Goal: Information Seeking & Learning: Learn about a topic

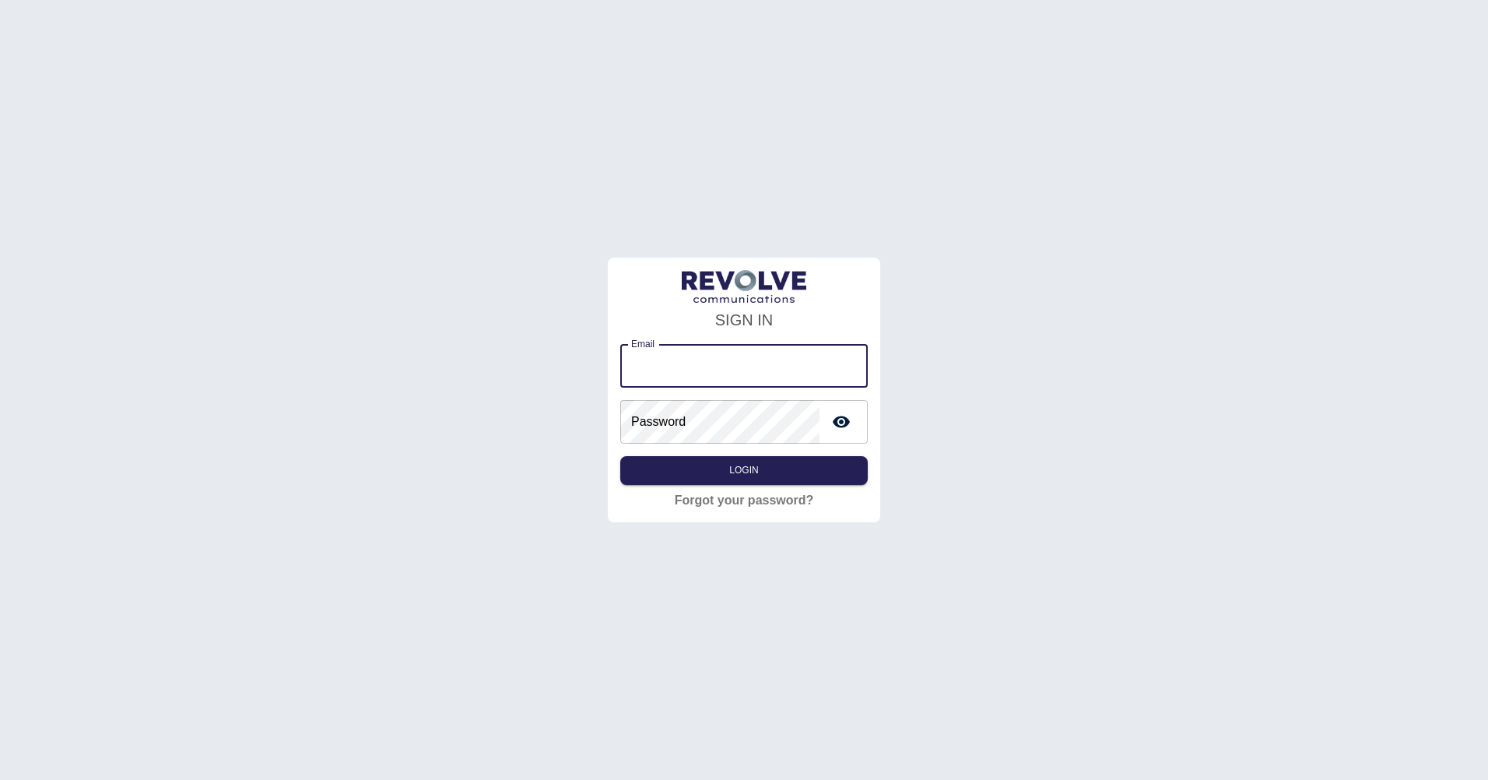
click at [711, 377] on input "Email" at bounding box center [743, 366] width 247 height 44
type input "**********"
click at [620, 456] on button "Login" at bounding box center [743, 470] width 247 height 29
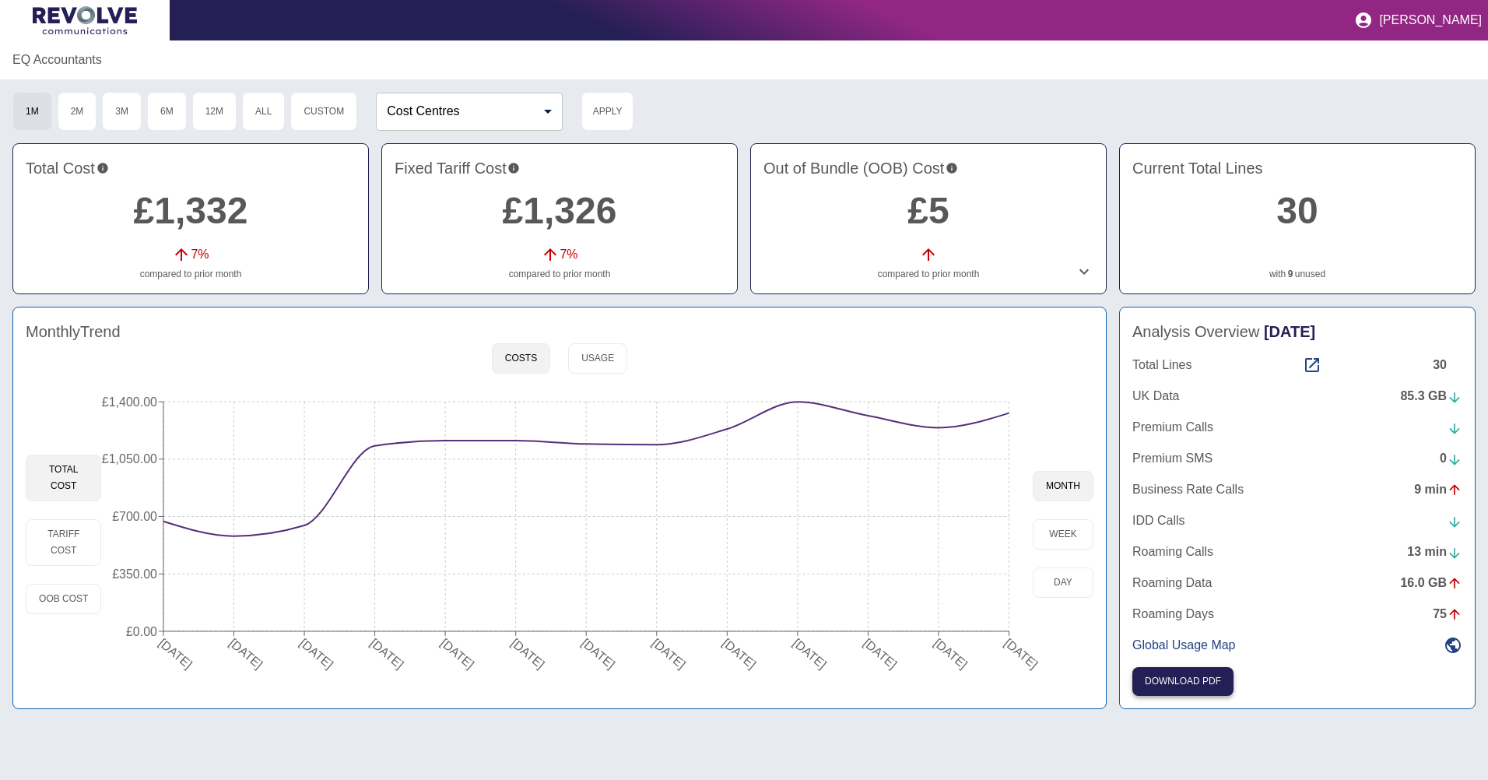
click at [1174, 675] on button "Download PDF" at bounding box center [1182, 681] width 101 height 29
click at [1192, 669] on div "Analysis Overview [DATE] Total Lines 30 UK Data 85.3 GB Premium Calls Premium S…" at bounding box center [1297, 508] width 356 height 402
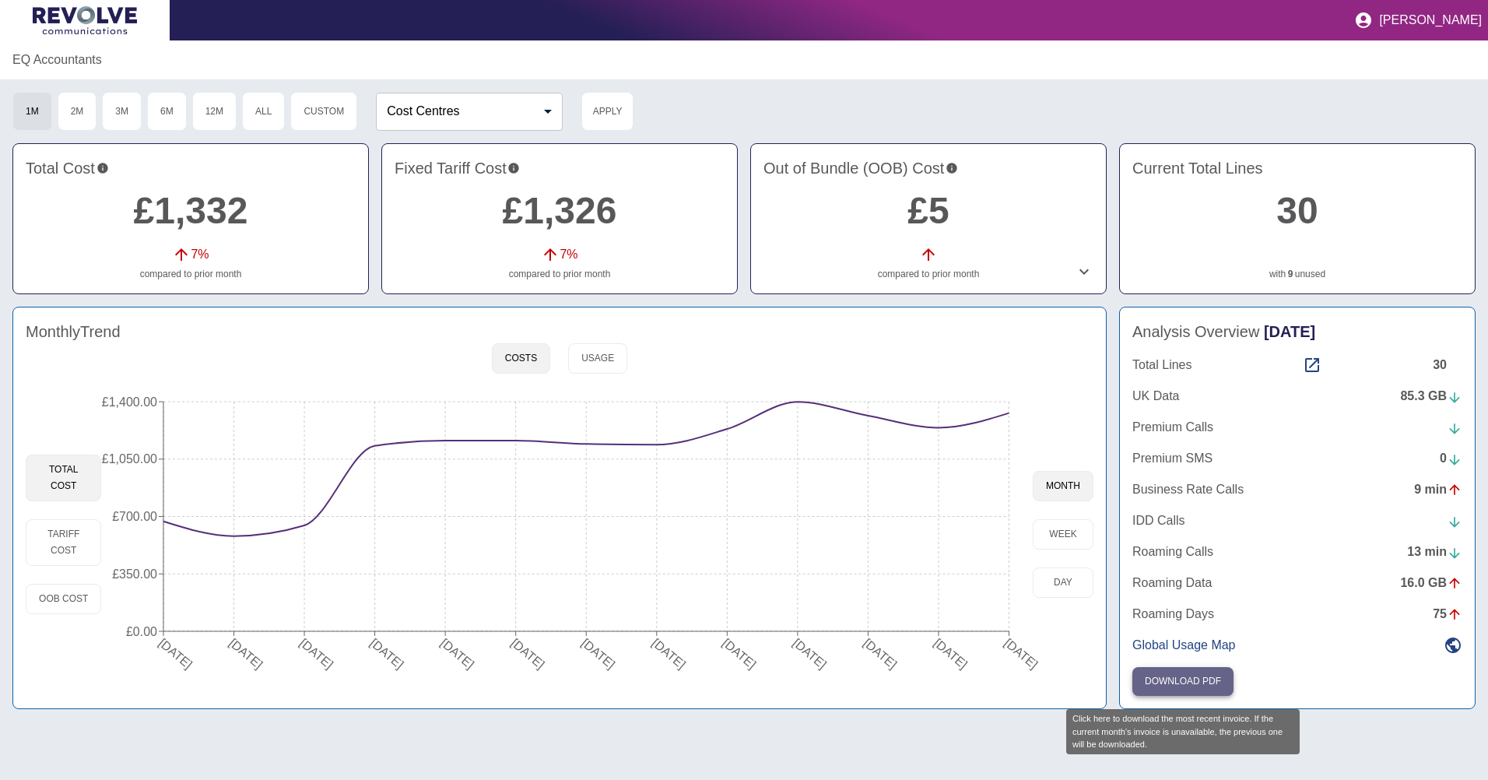
click at [1196, 686] on button "Download PDF" at bounding box center [1182, 681] width 101 height 29
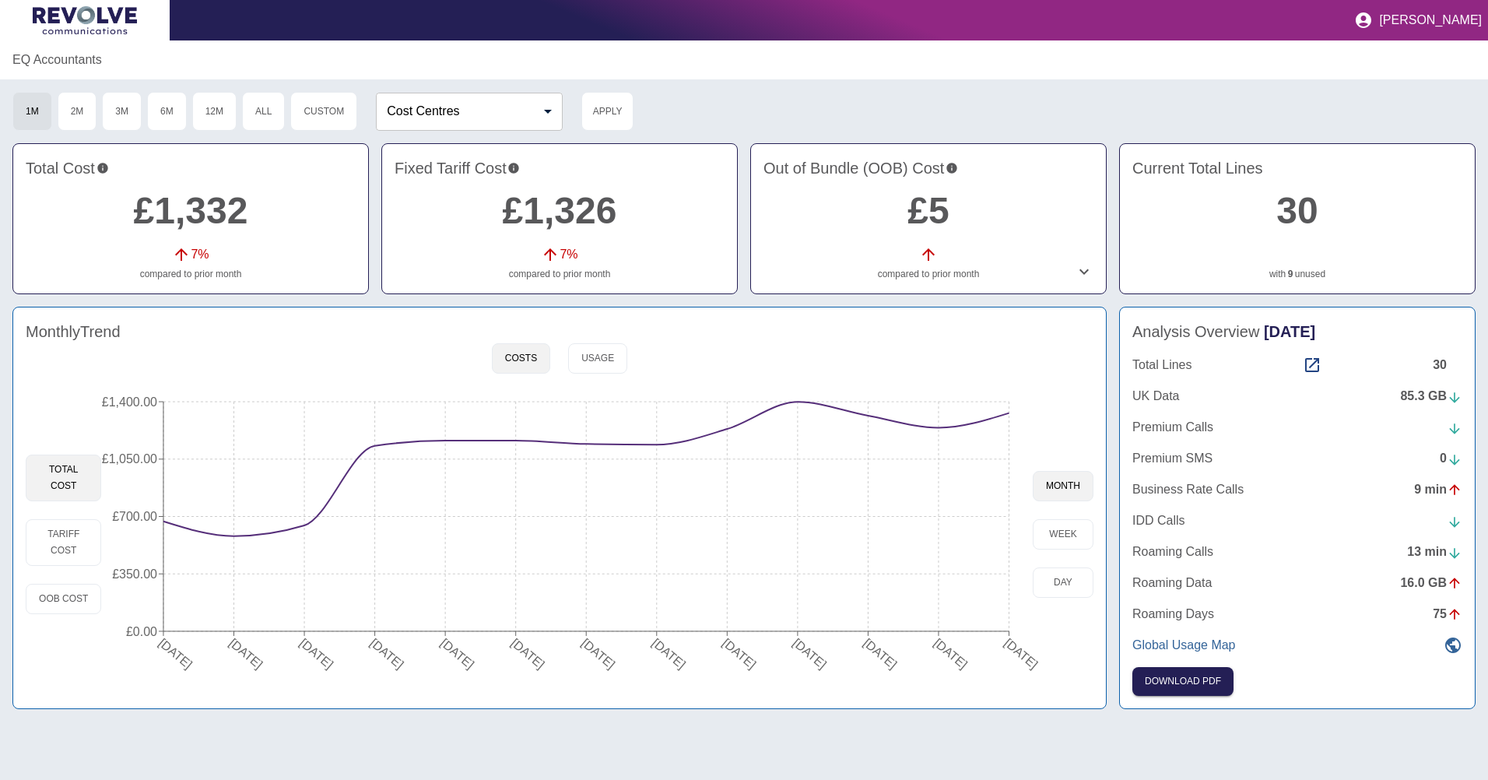
click at [1209, 650] on p "Global Usage Map" at bounding box center [1183, 645] width 103 height 19
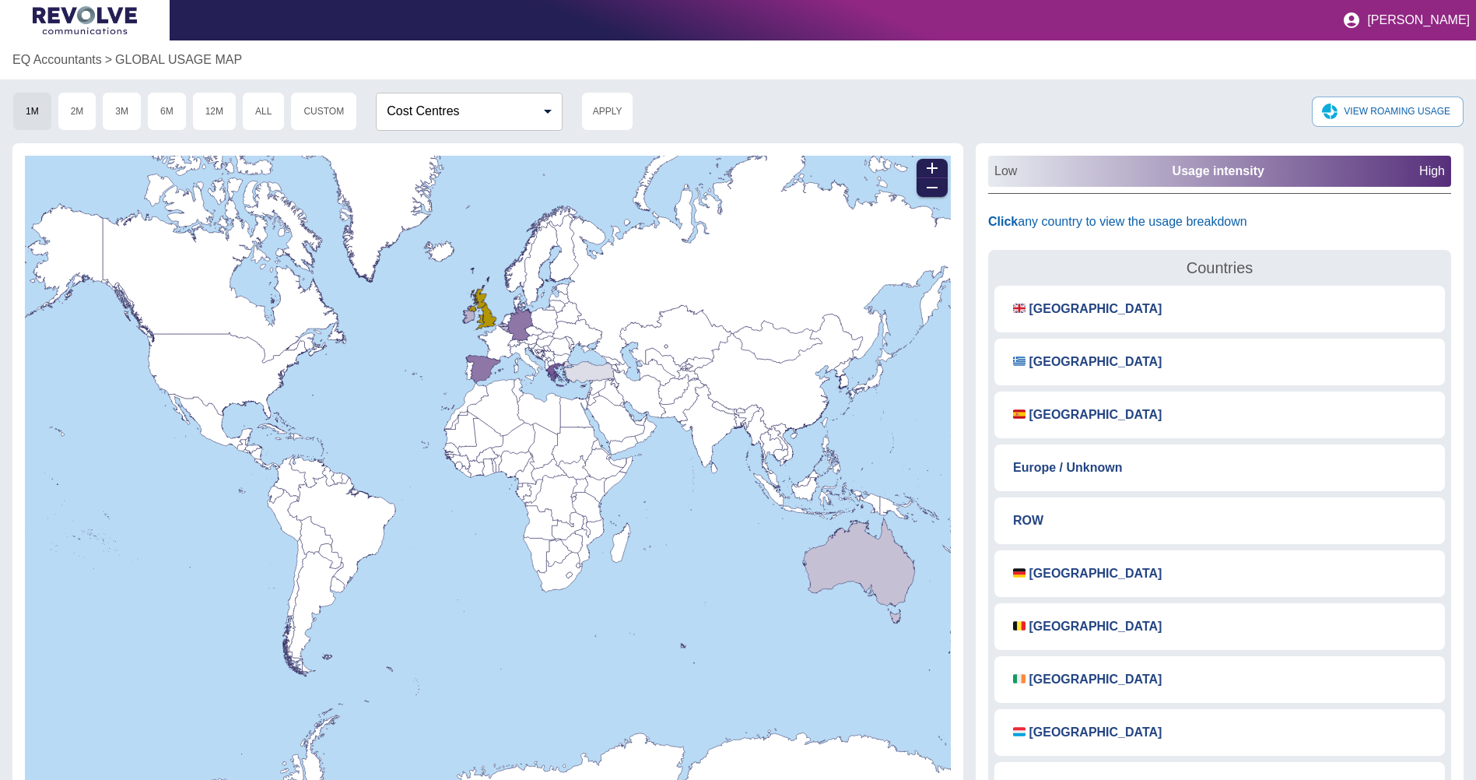
drag, startPoint x: 361, startPoint y: 407, endPoint x: 547, endPoint y: 431, distance: 187.5
click at [395, 336] on rect at bounding box center [488, 472] width 843 height 632
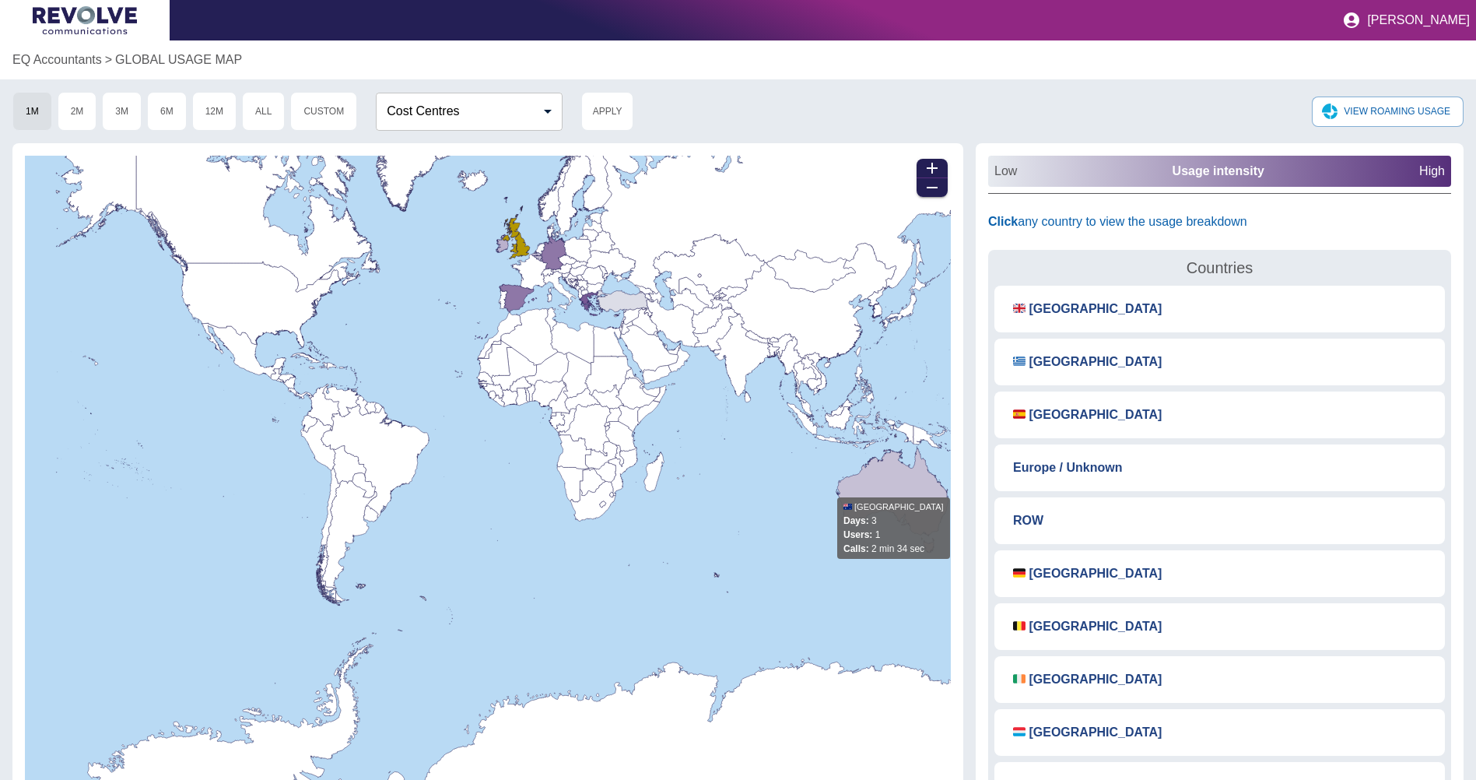
click at [884, 486] on icon at bounding box center [901, 522] width 128 height 156
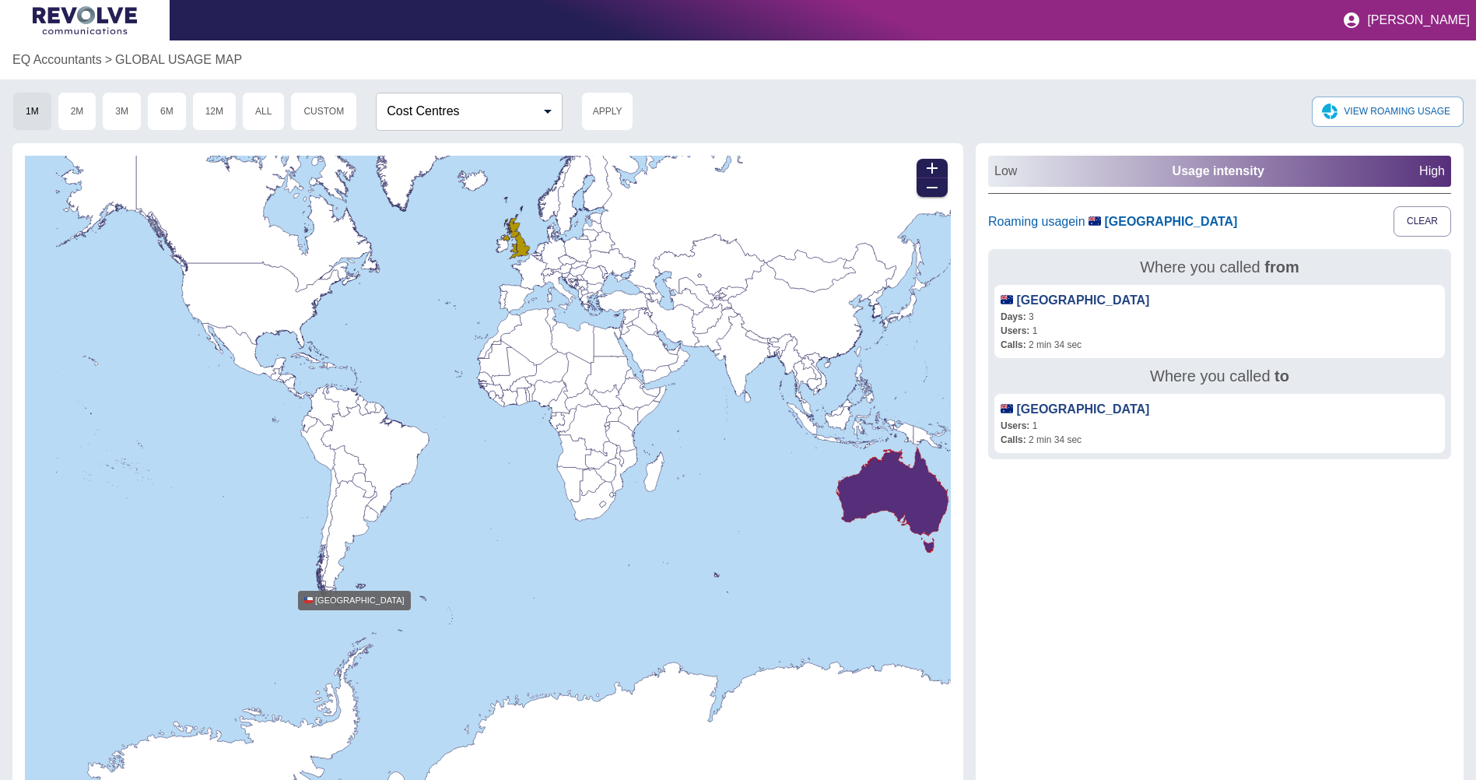
click at [321, 579] on icon at bounding box center [282, 537] width 118 height 138
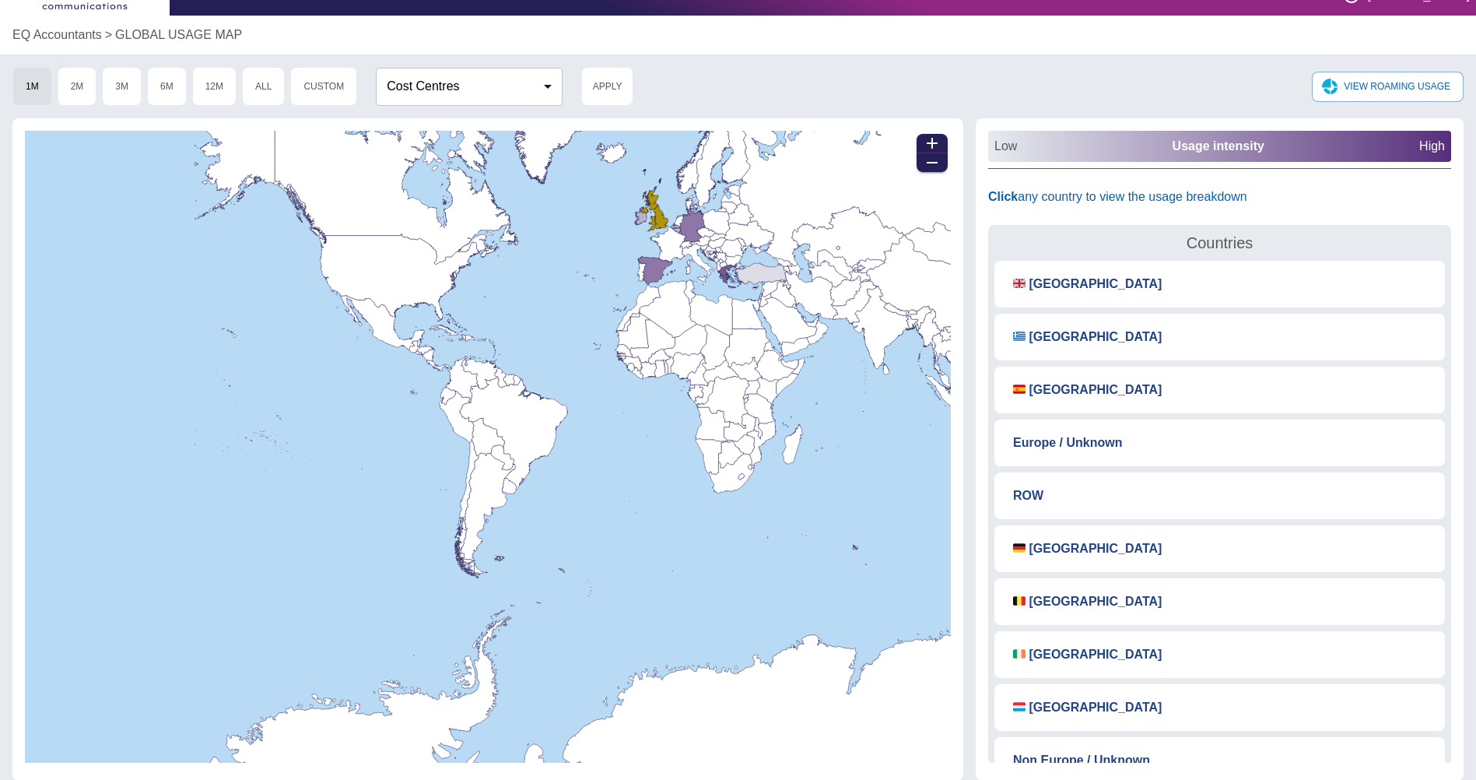
scroll to position [38, 0]
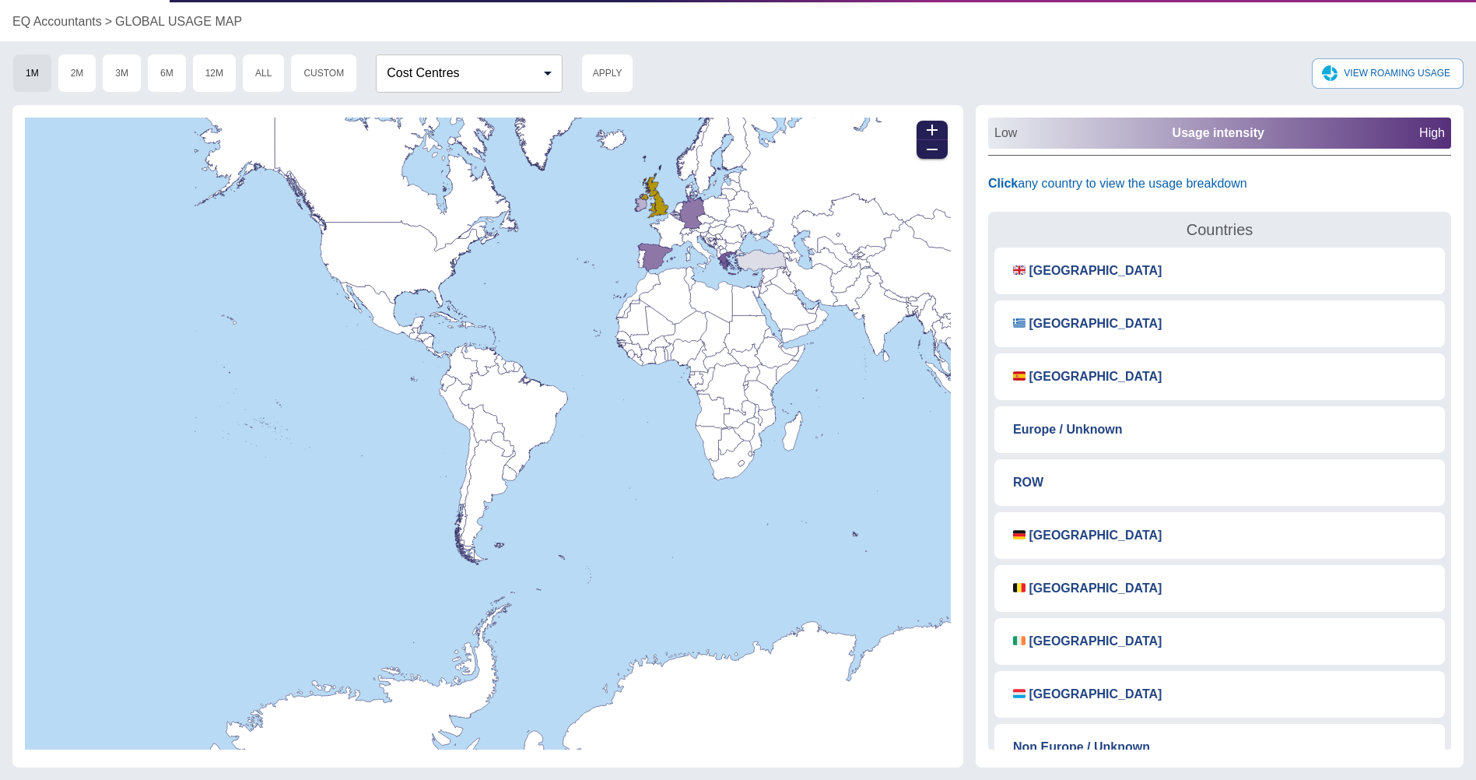
click at [720, 665] on icon at bounding box center [691, 731] width 992 height 286
click at [749, 691] on icon at bounding box center [691, 732] width 992 height 286
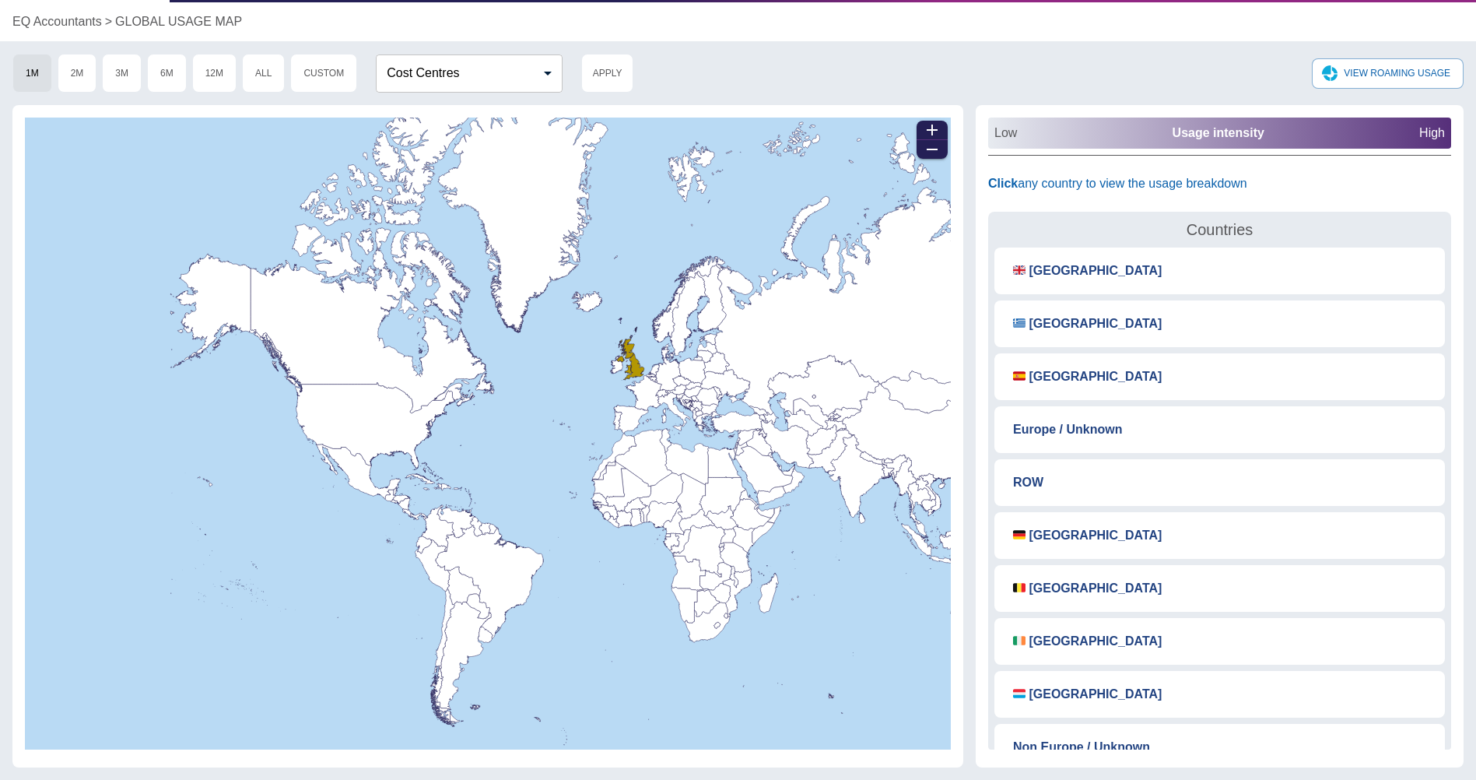
drag, startPoint x: 683, startPoint y: 521, endPoint x: 622, endPoint y: 703, distance: 192.2
click at [637, 705] on rect at bounding box center [488, 434] width 843 height 632
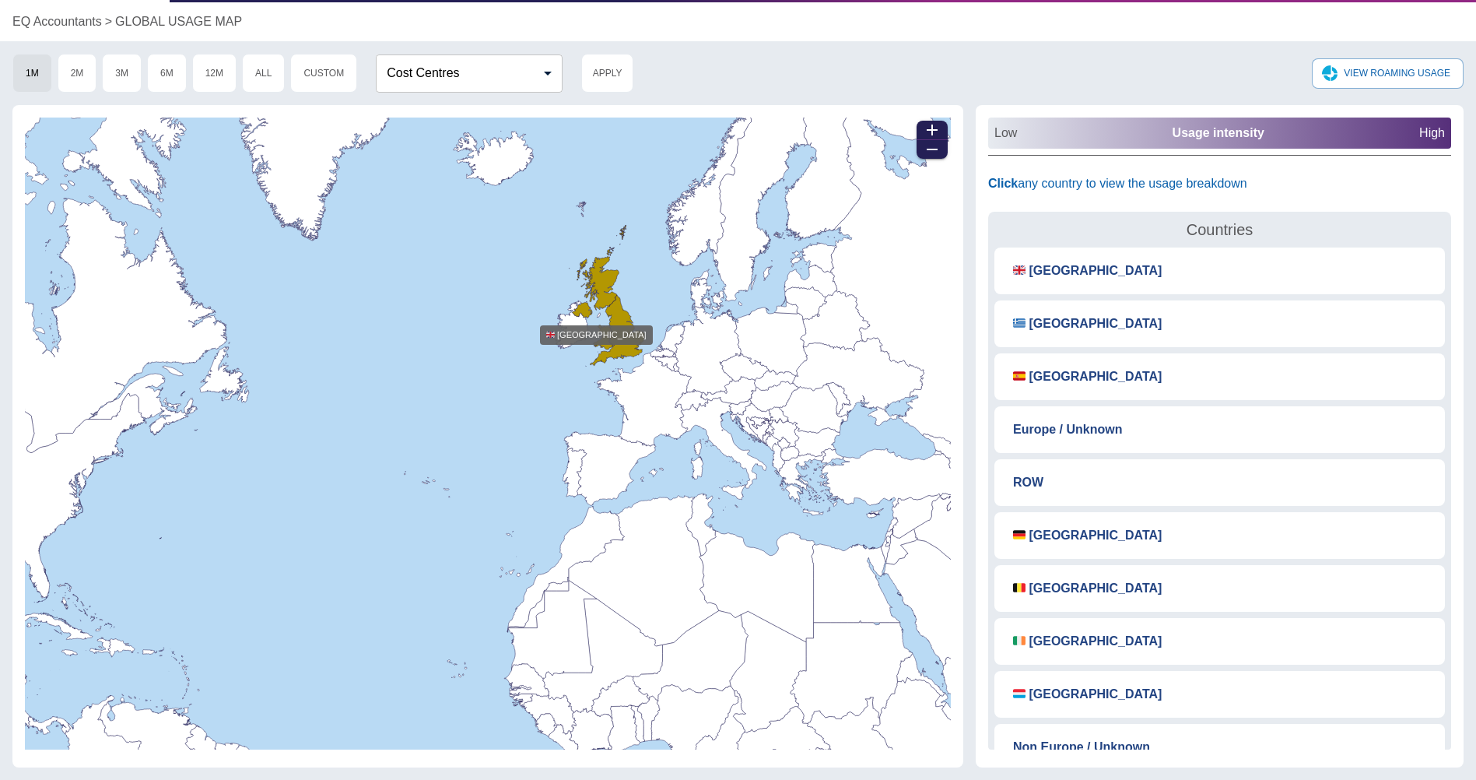
click at [582, 314] on icon at bounding box center [606, 295] width 75 height 141
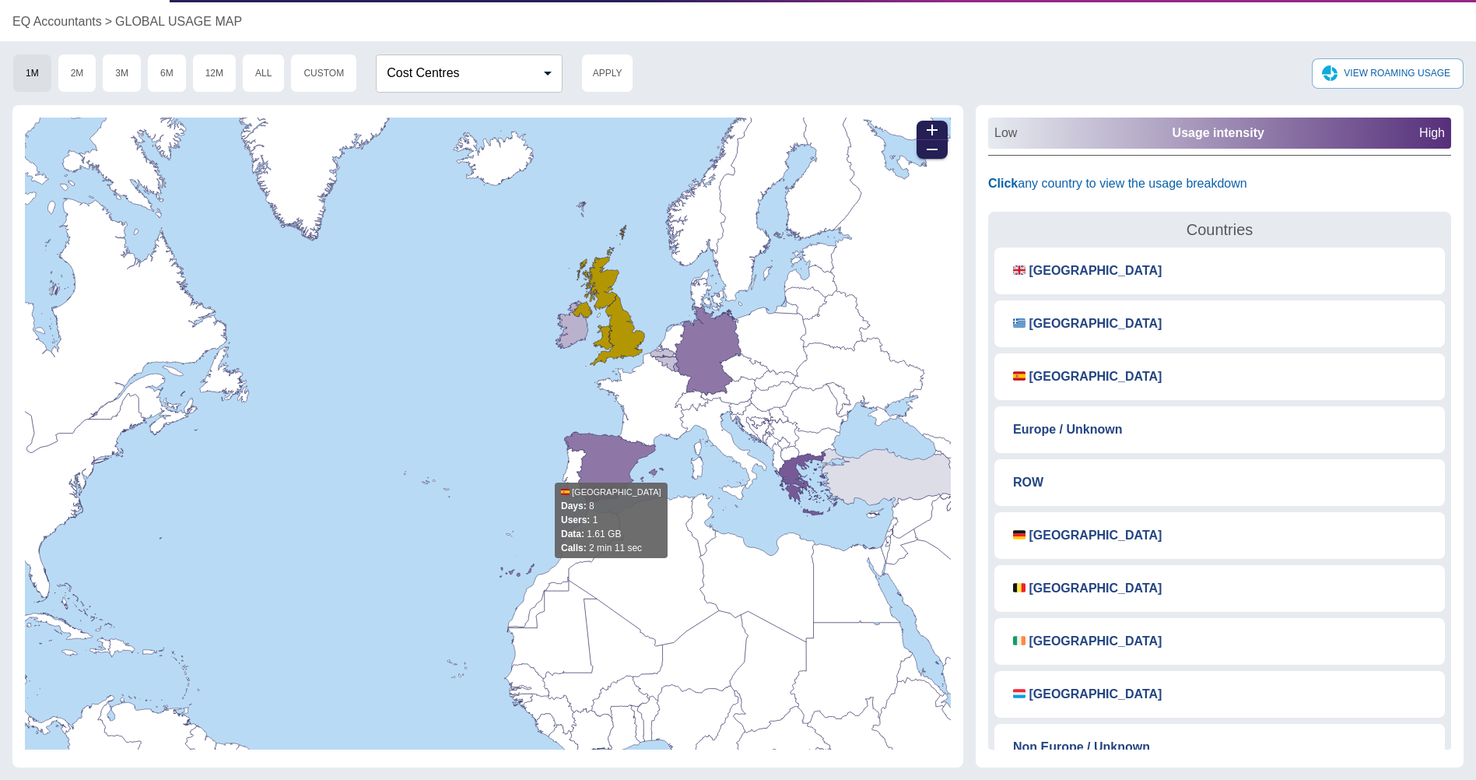
click at [602, 475] on icon at bounding box center [581, 504] width 163 height 146
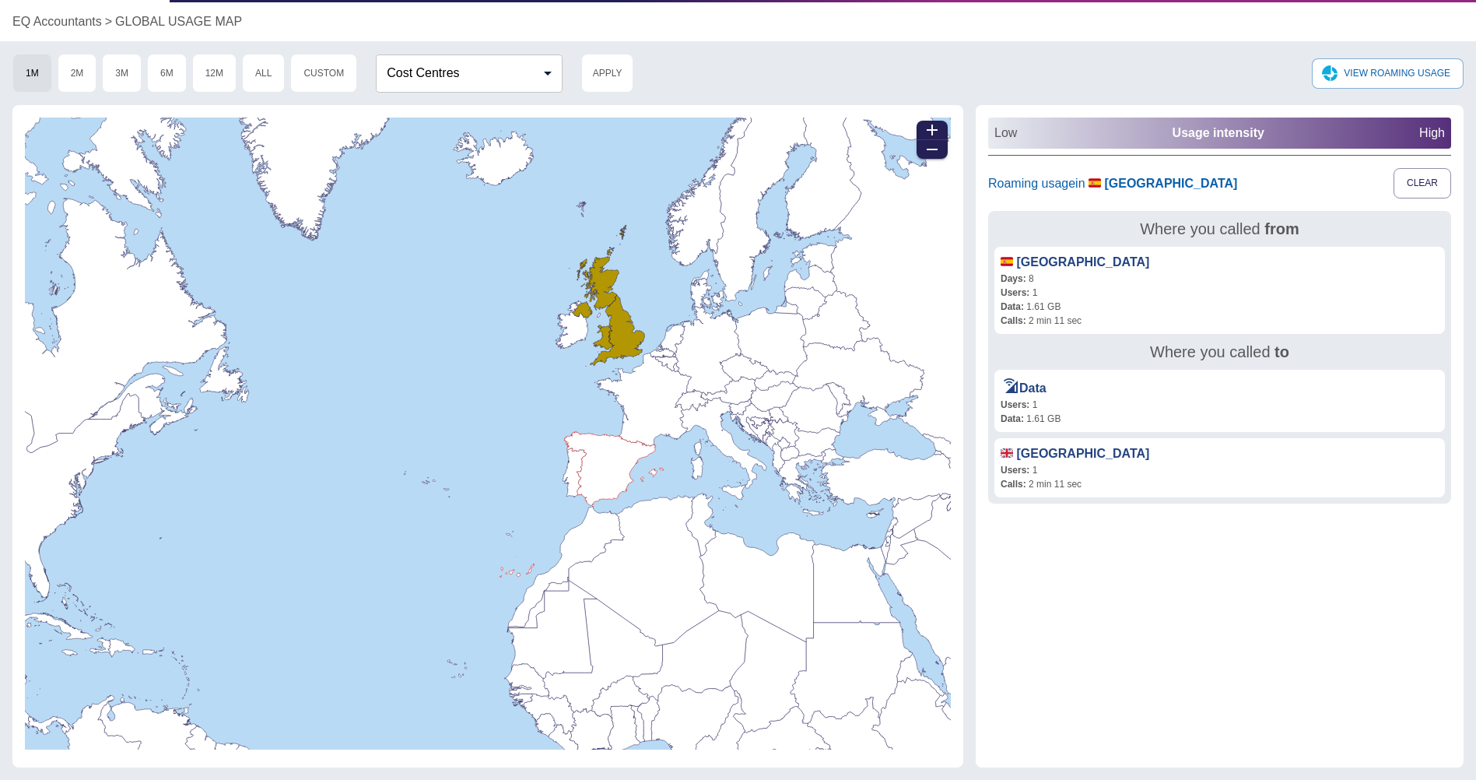
click at [492, 378] on rect at bounding box center [488, 434] width 843 height 632
click at [621, 308] on icon at bounding box center [606, 295] width 75 height 141
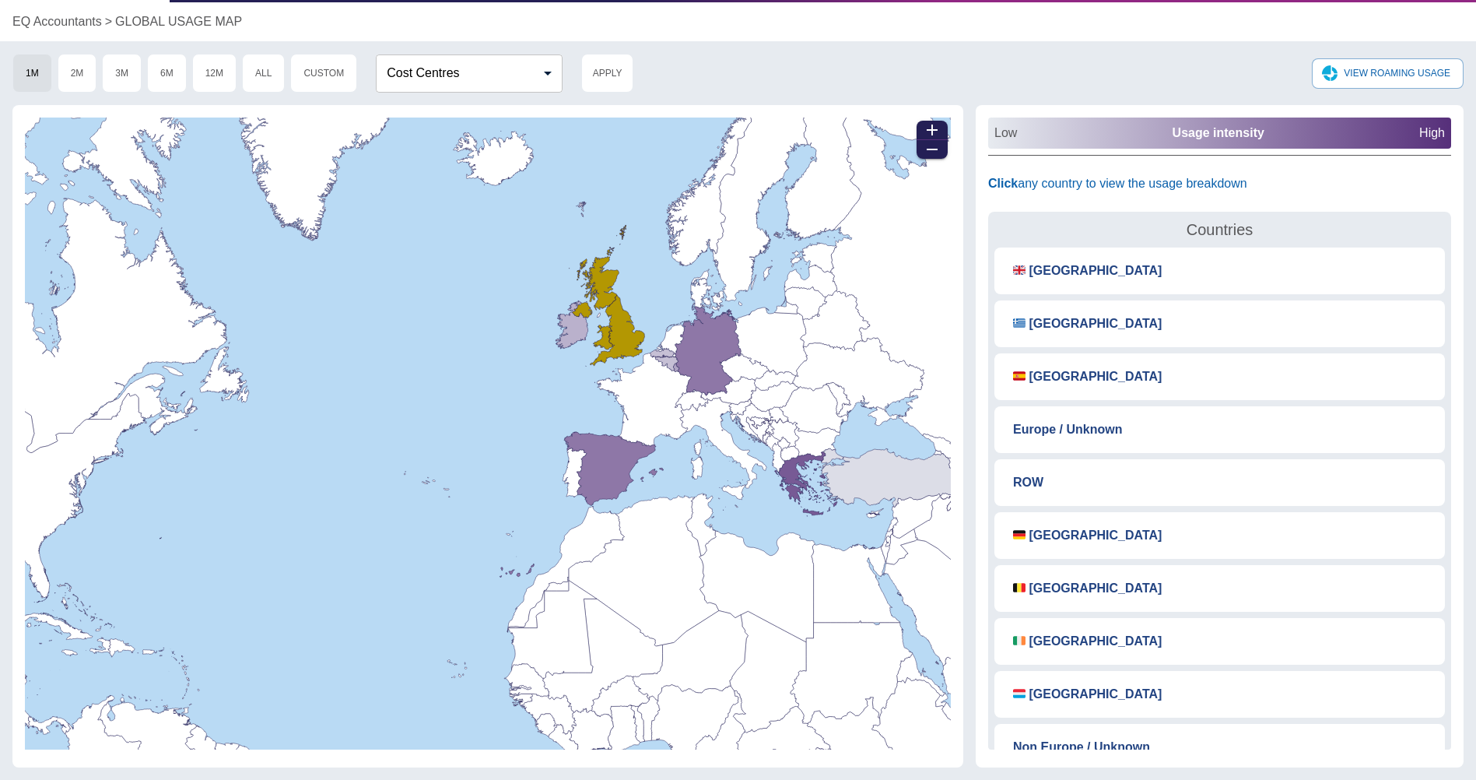
click at [626, 322] on icon at bounding box center [606, 295] width 75 height 141
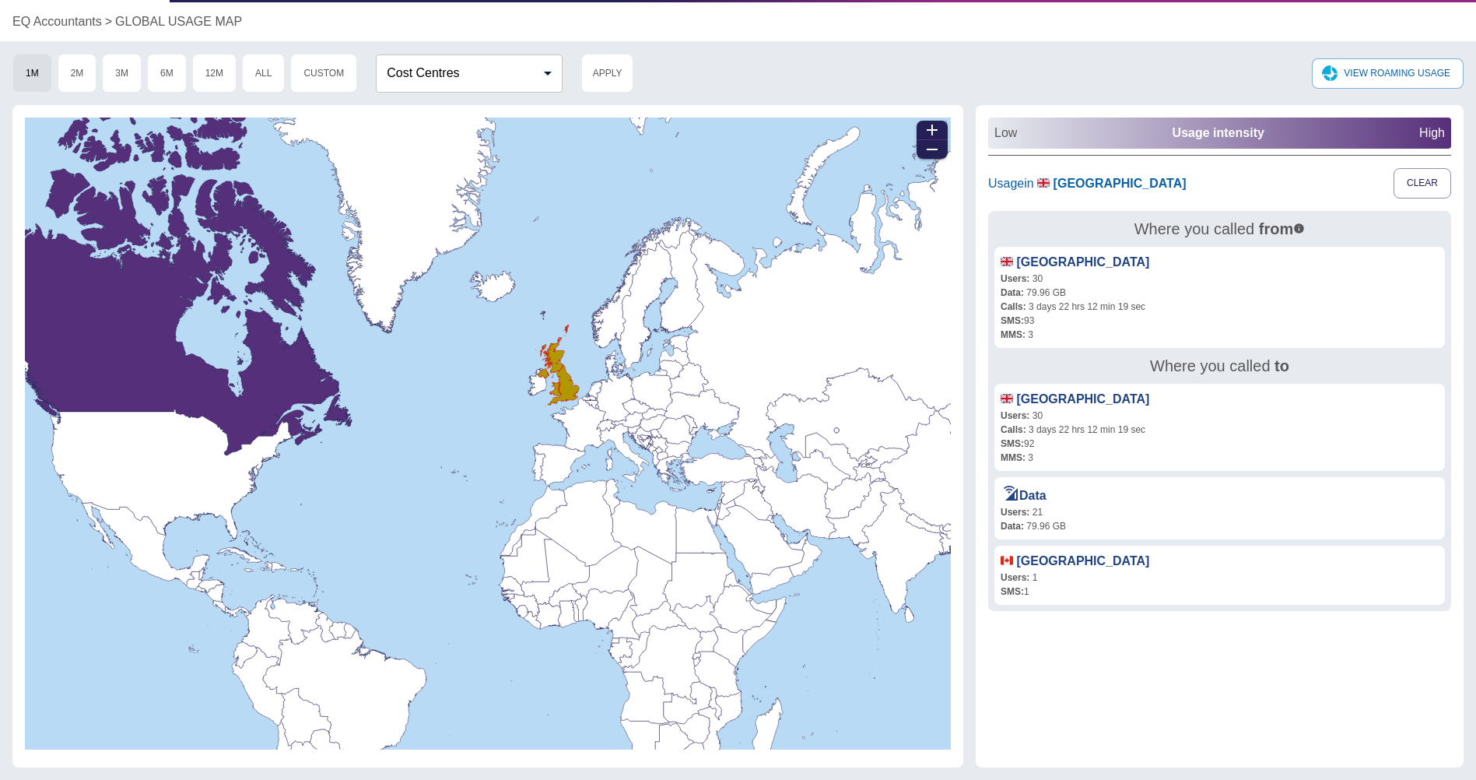
drag, startPoint x: 573, startPoint y: 384, endPoint x: 405, endPoint y: 429, distance: 173.1
click at [543, 446] on rect at bounding box center [488, 434] width 843 height 632
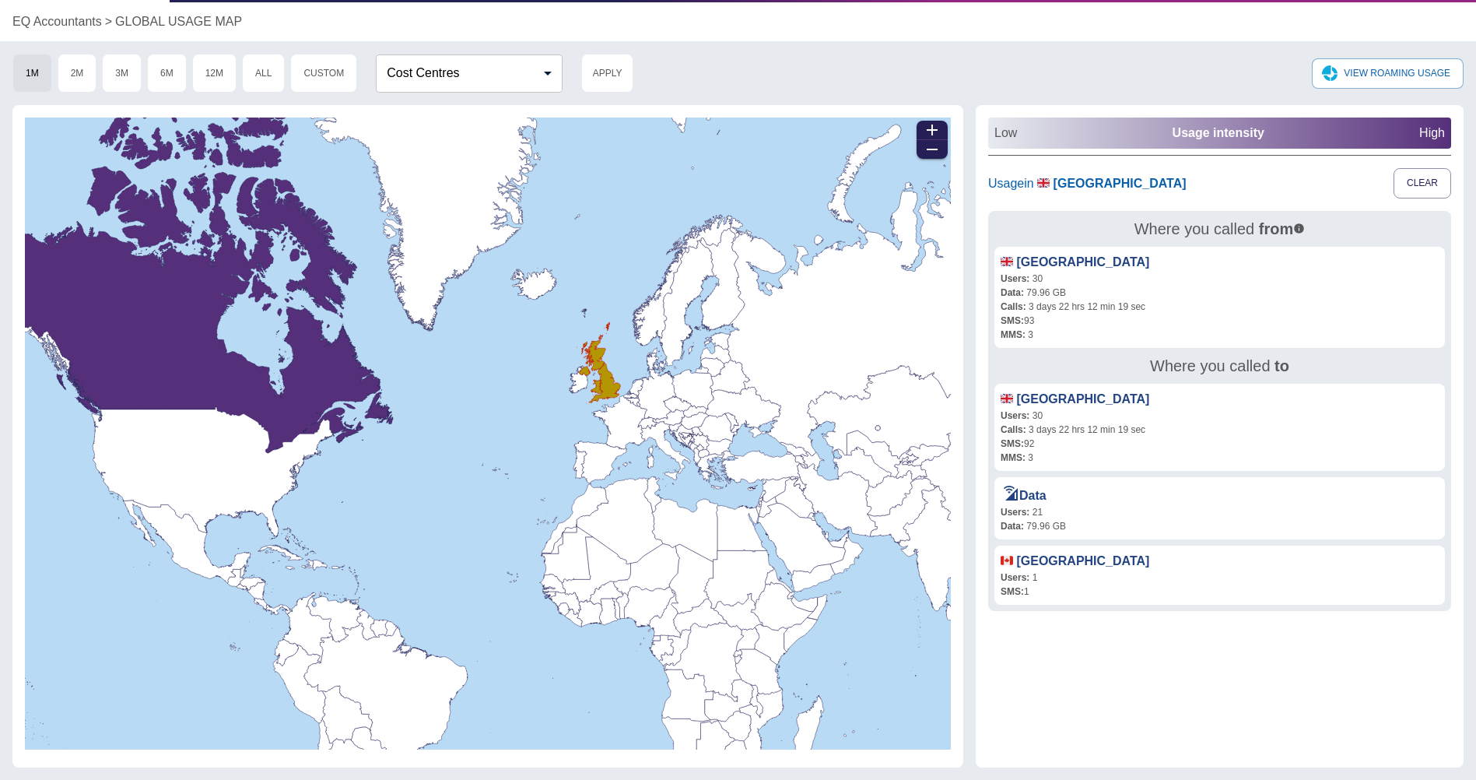
click at [1049, 567] on div "🇨🇦 Canada Users: 1 SMS: 1" at bounding box center [1220, 575] width 451 height 59
click at [1037, 562] on link "🇨🇦 [GEOGRAPHIC_DATA]" at bounding box center [1075, 560] width 149 height 13
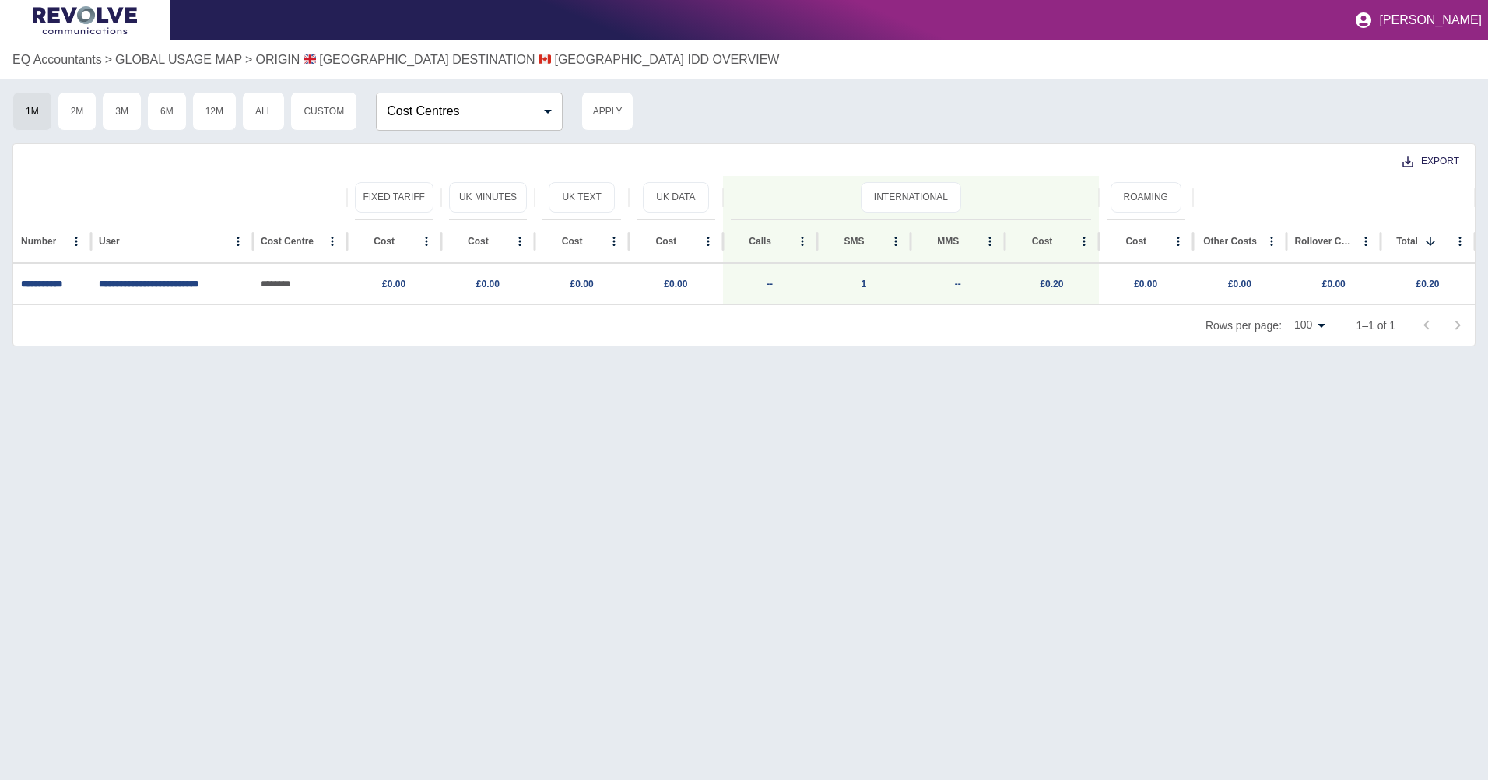
click at [339, 55] on p "ORIGIN 🇬🇧 [GEOGRAPHIC_DATA] DESTINATION 🇨🇦 [GEOGRAPHIC_DATA] IDD OVERVIEW" at bounding box center [517, 60] width 524 height 19
click at [226, 58] on p "GLOBAL USAGE MAP" at bounding box center [178, 60] width 127 height 19
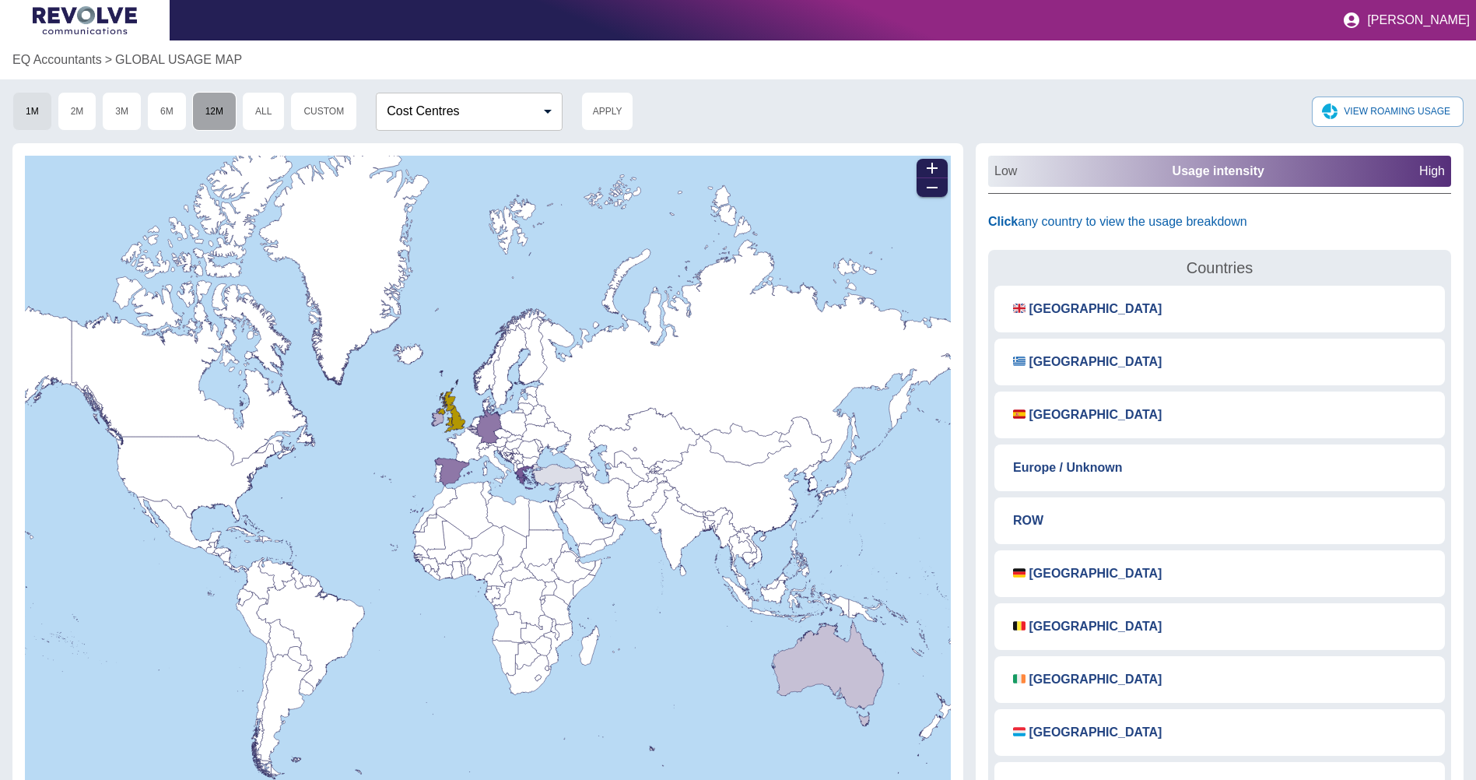
click at [206, 109] on button "12M" at bounding box center [214, 111] width 44 height 39
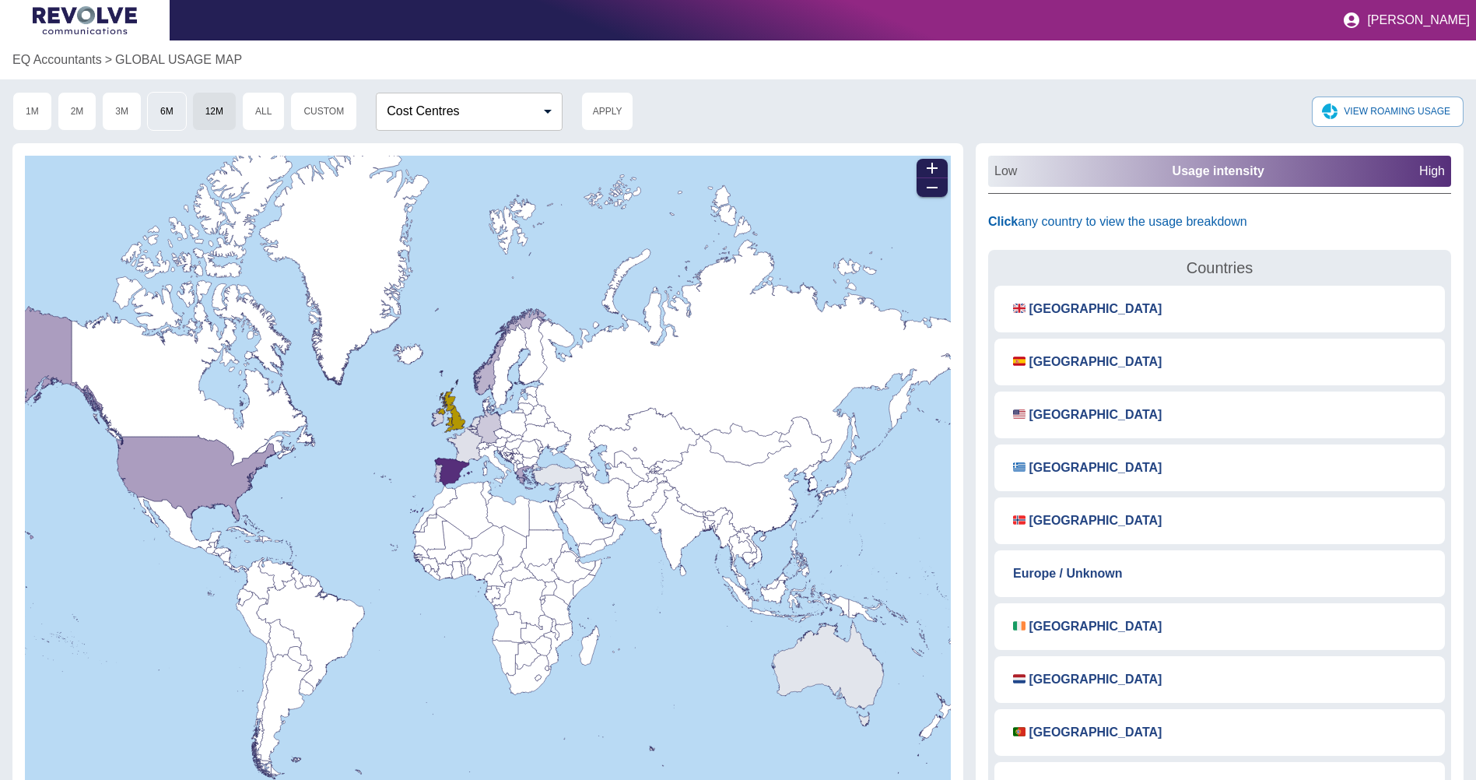
click at [168, 113] on button "6M" at bounding box center [167, 111] width 40 height 39
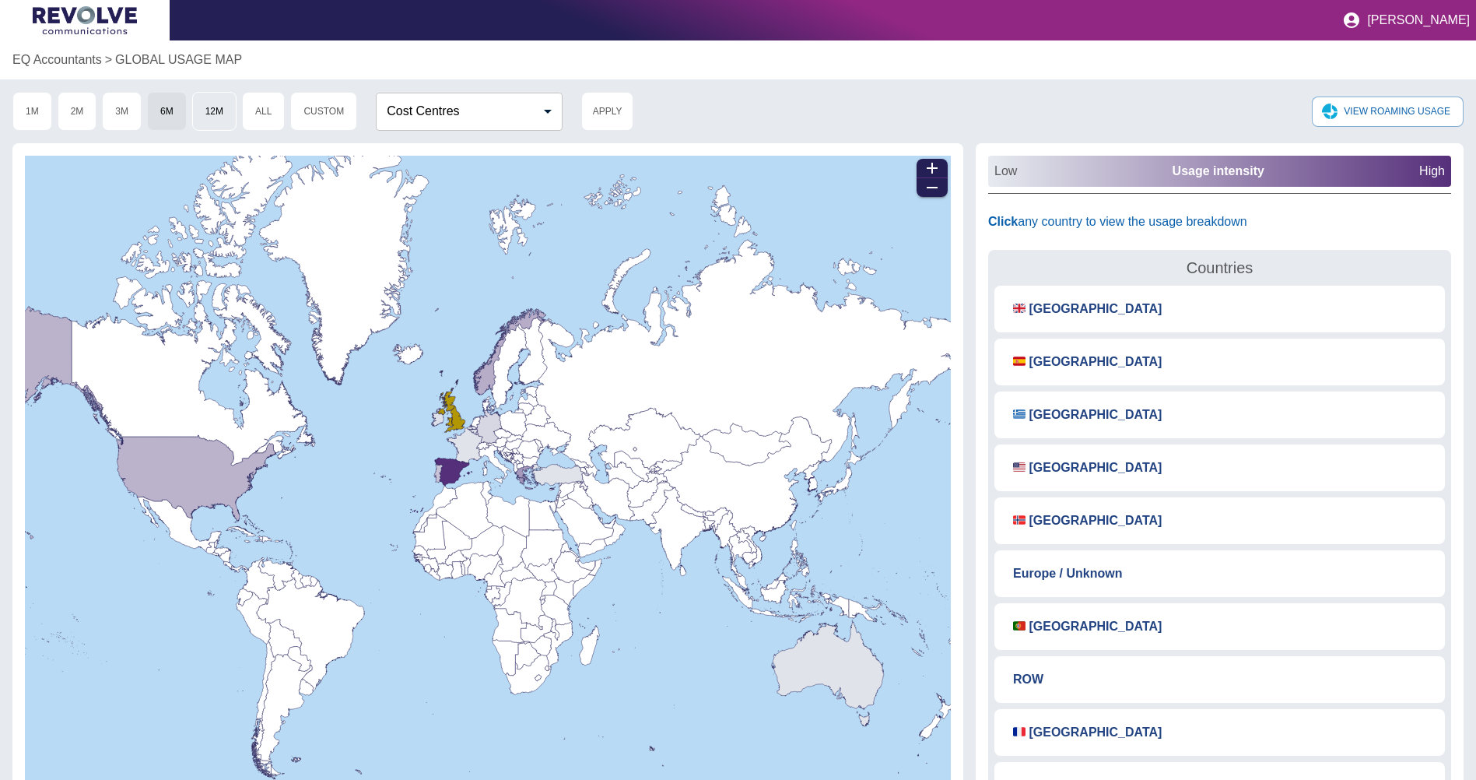
click at [208, 103] on button "12M" at bounding box center [214, 111] width 44 height 39
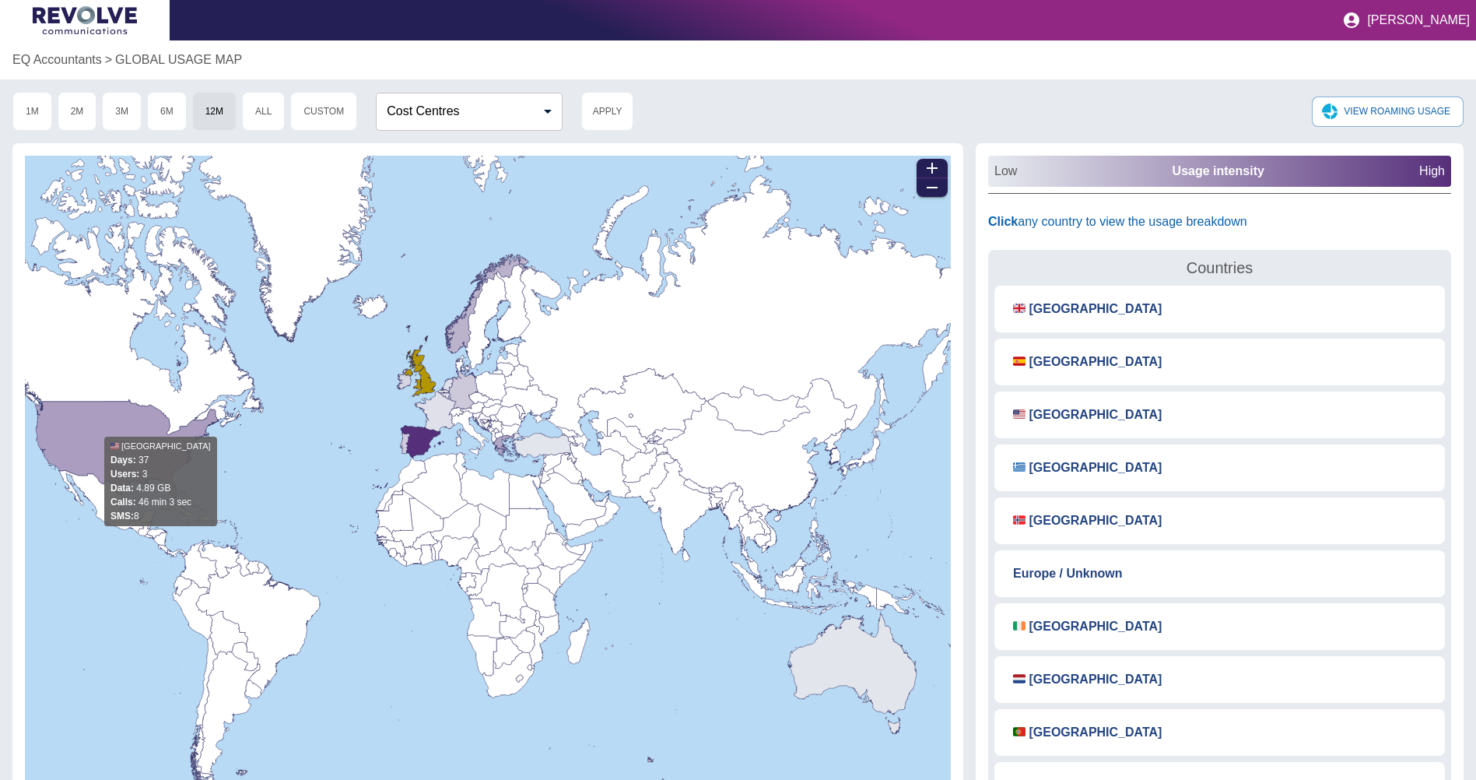
click at [151, 426] on icon at bounding box center [462, 416] width 1140 height 330
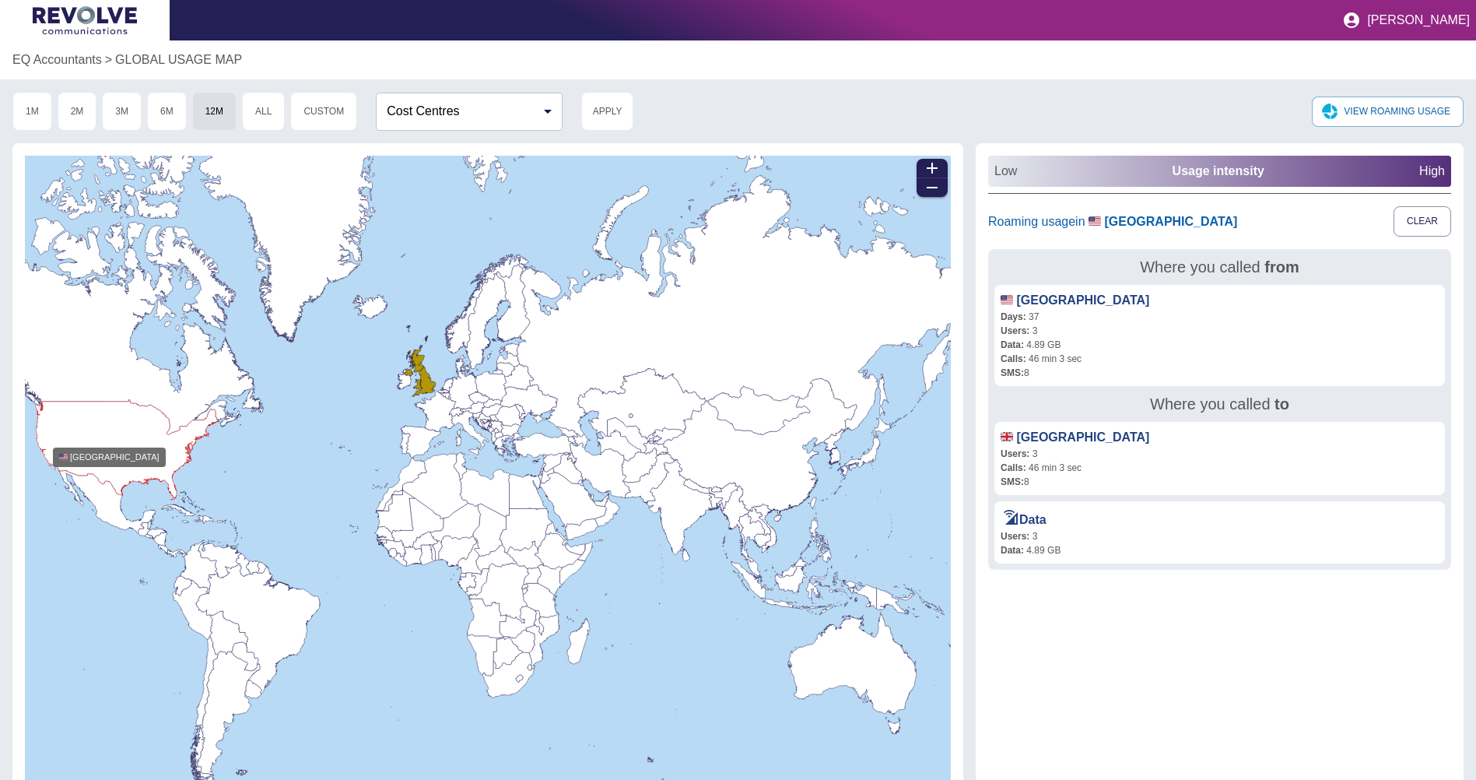
click at [94, 435] on icon at bounding box center [462, 416] width 1140 height 330
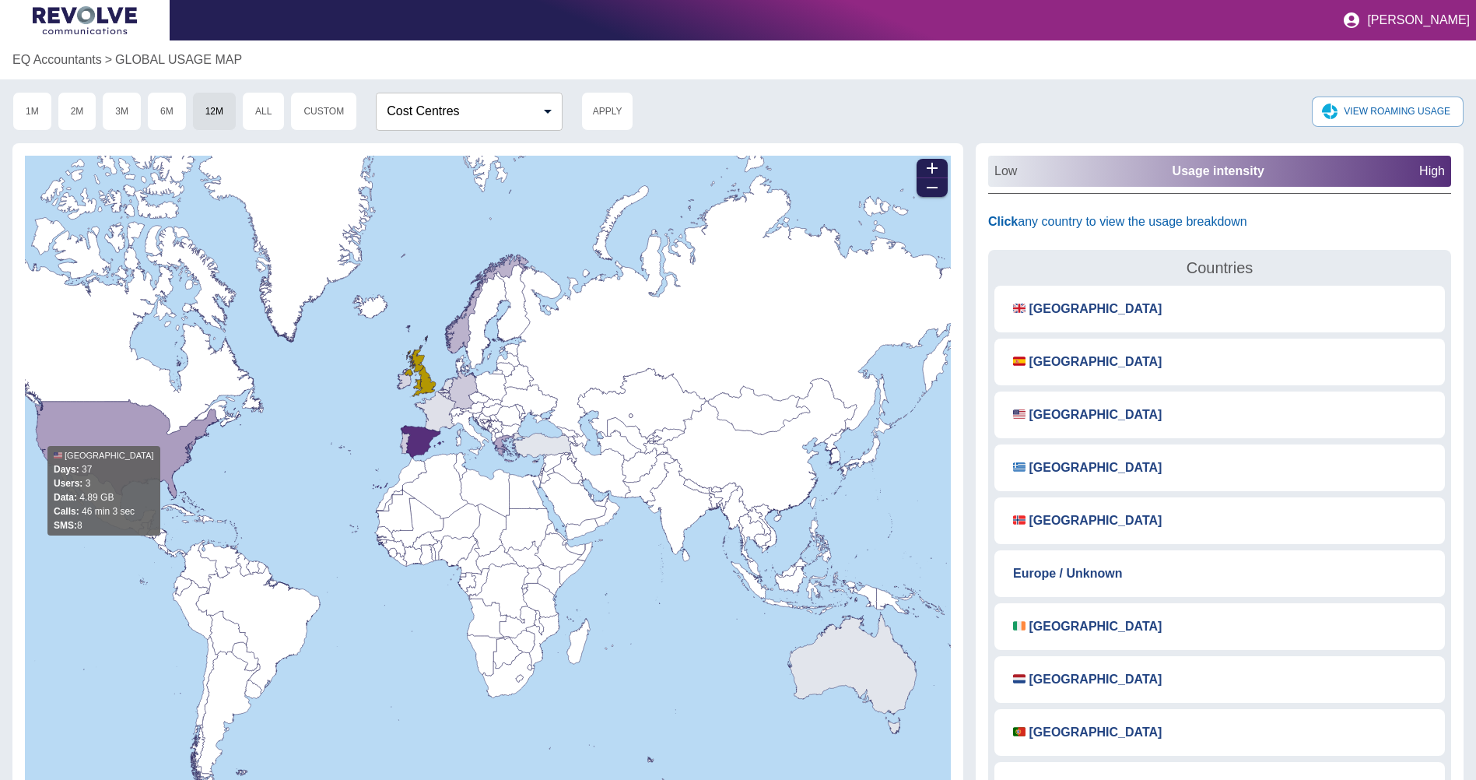
click at [94, 435] on icon at bounding box center [462, 416] width 1140 height 330
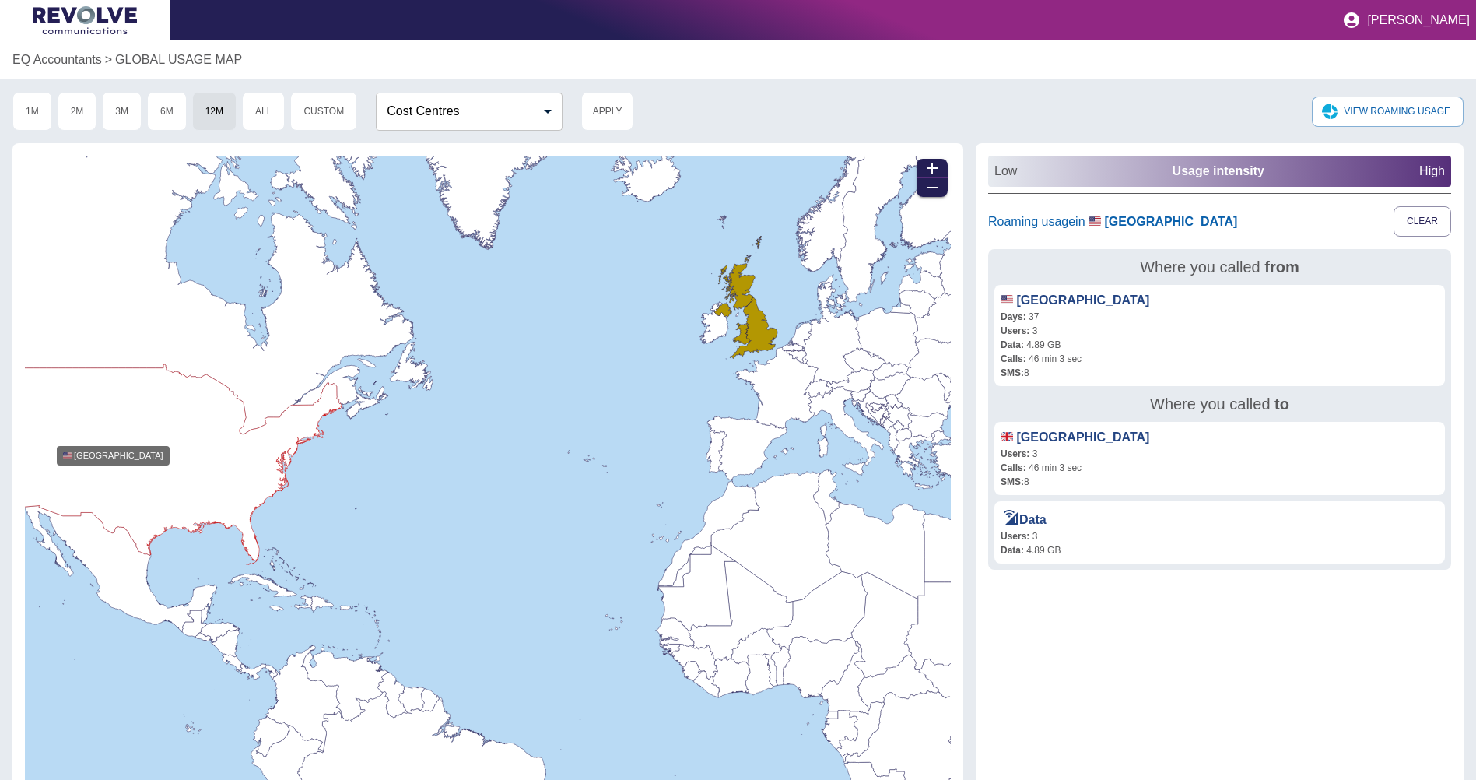
click at [94, 435] on icon at bounding box center [830, 397] width 2280 height 659
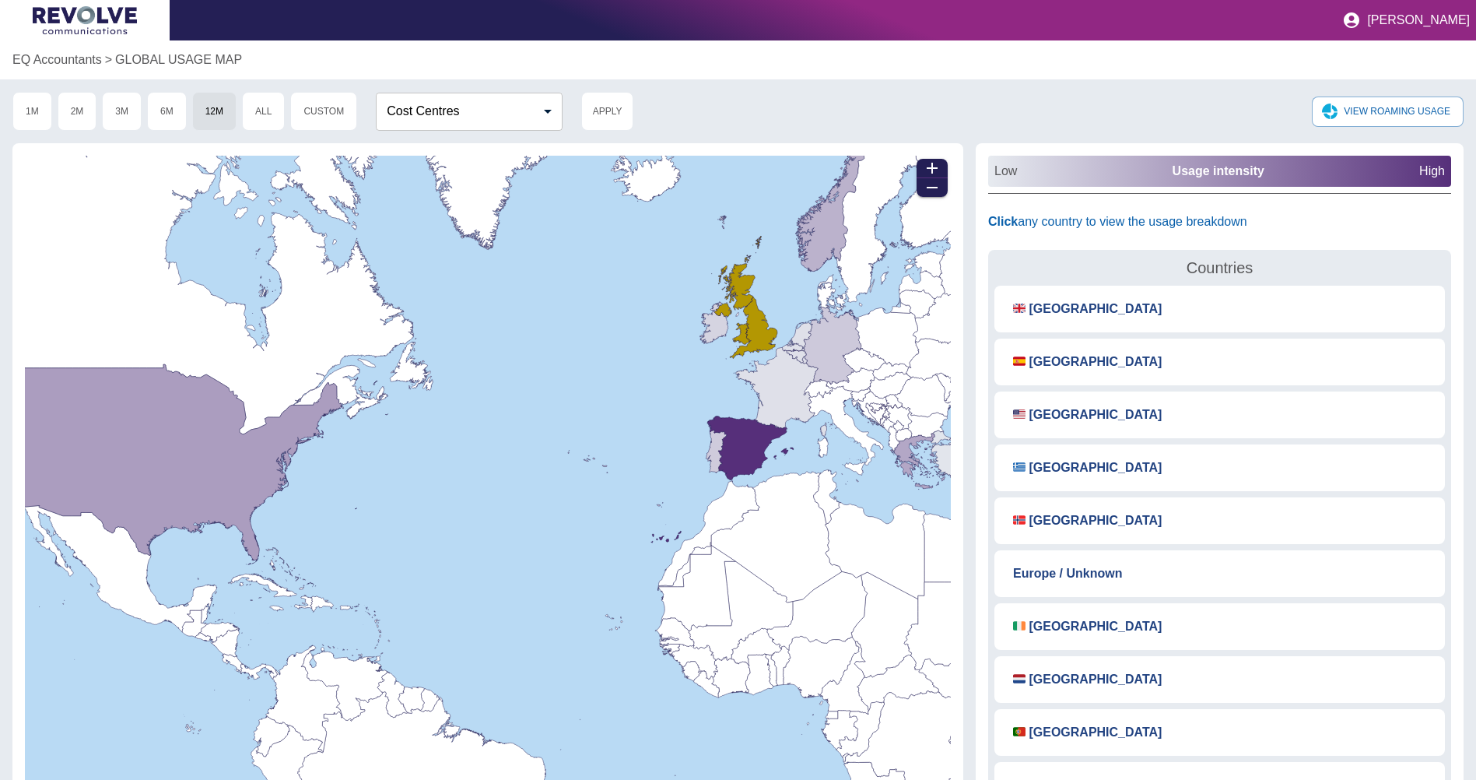
click at [1121, 212] on h5 "Click any country to view the usage breakdown" at bounding box center [1117, 221] width 259 height 31
click at [160, 458] on icon at bounding box center [830, 397] width 2280 height 659
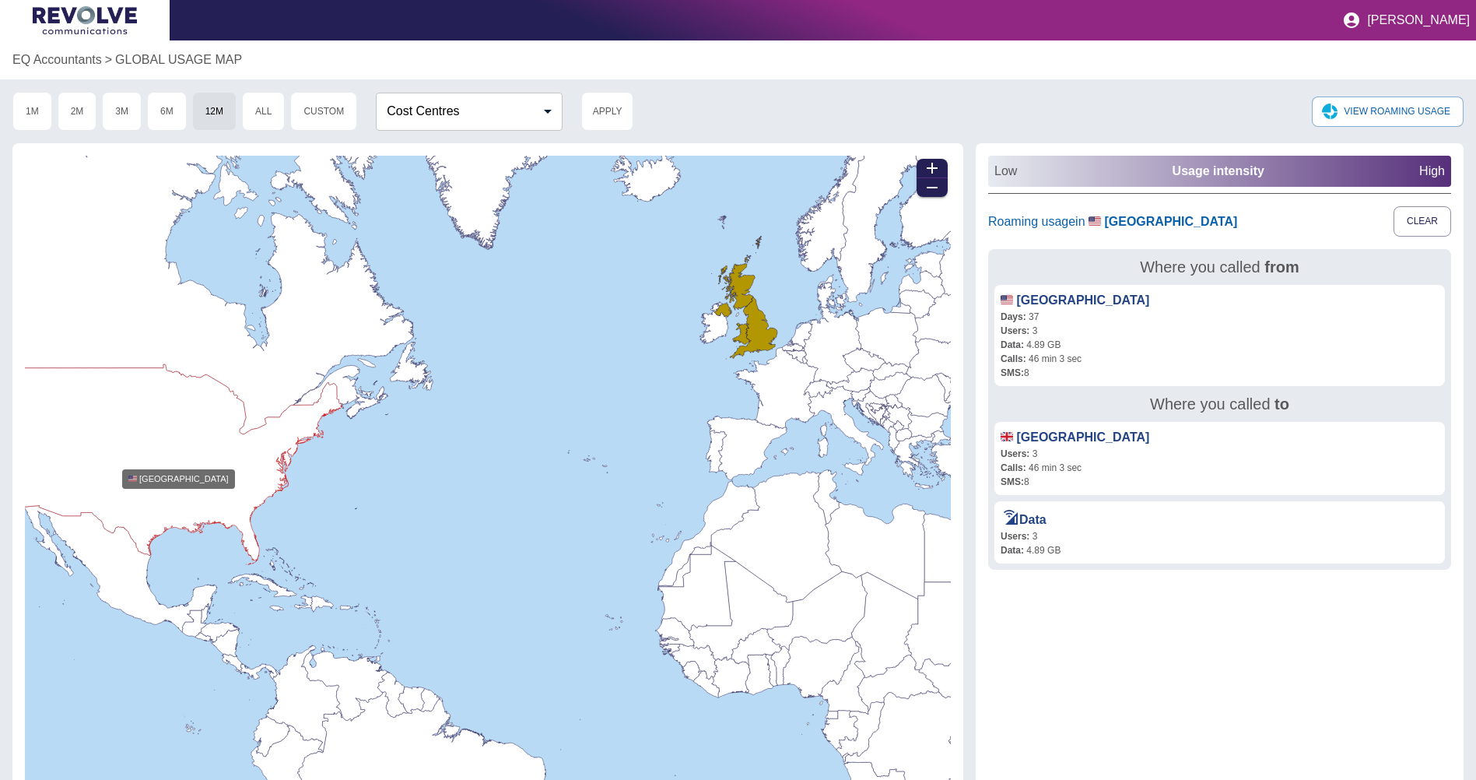
click at [160, 458] on icon at bounding box center [830, 397] width 2280 height 659
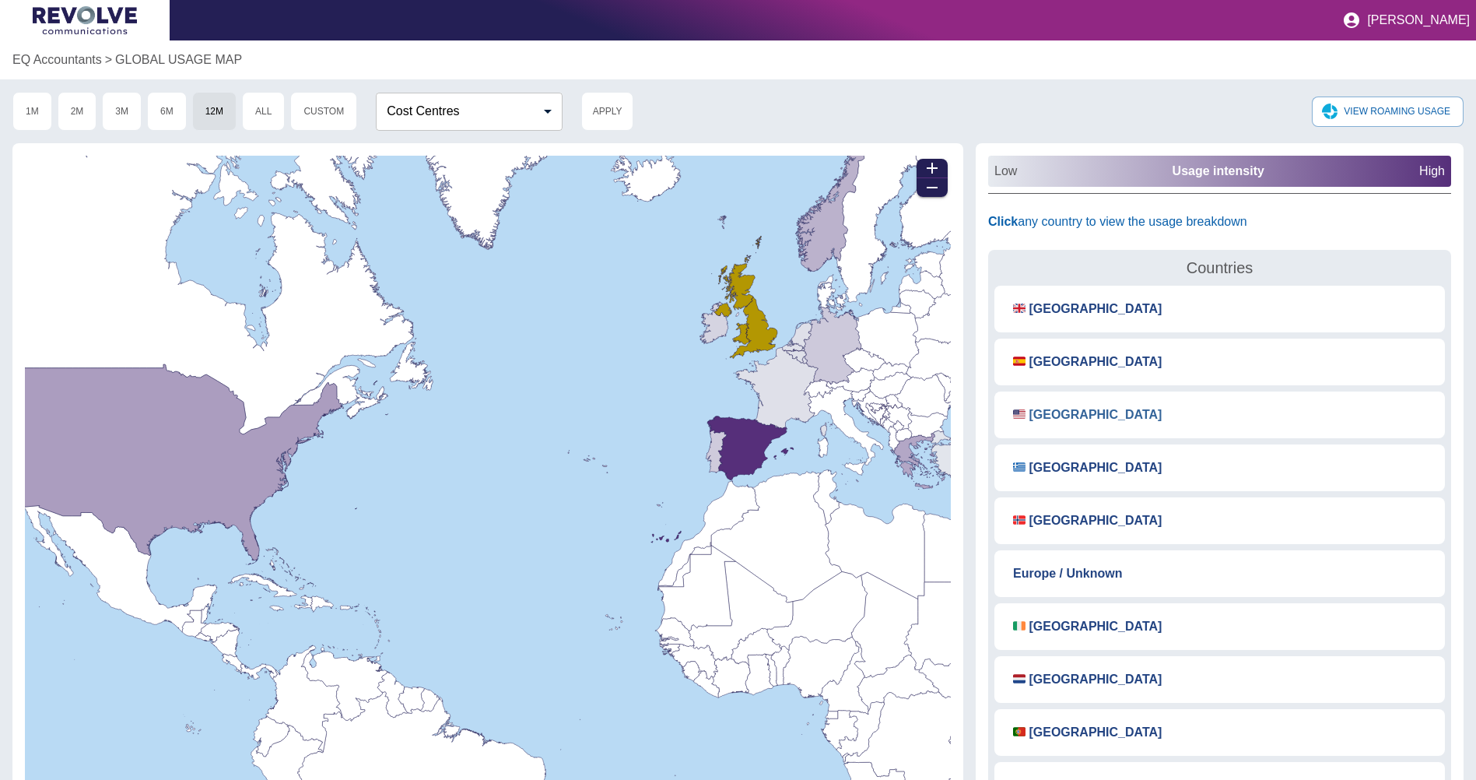
click at [1079, 412] on button "🇺🇸 [GEOGRAPHIC_DATA]" at bounding box center [1088, 415] width 174 height 34
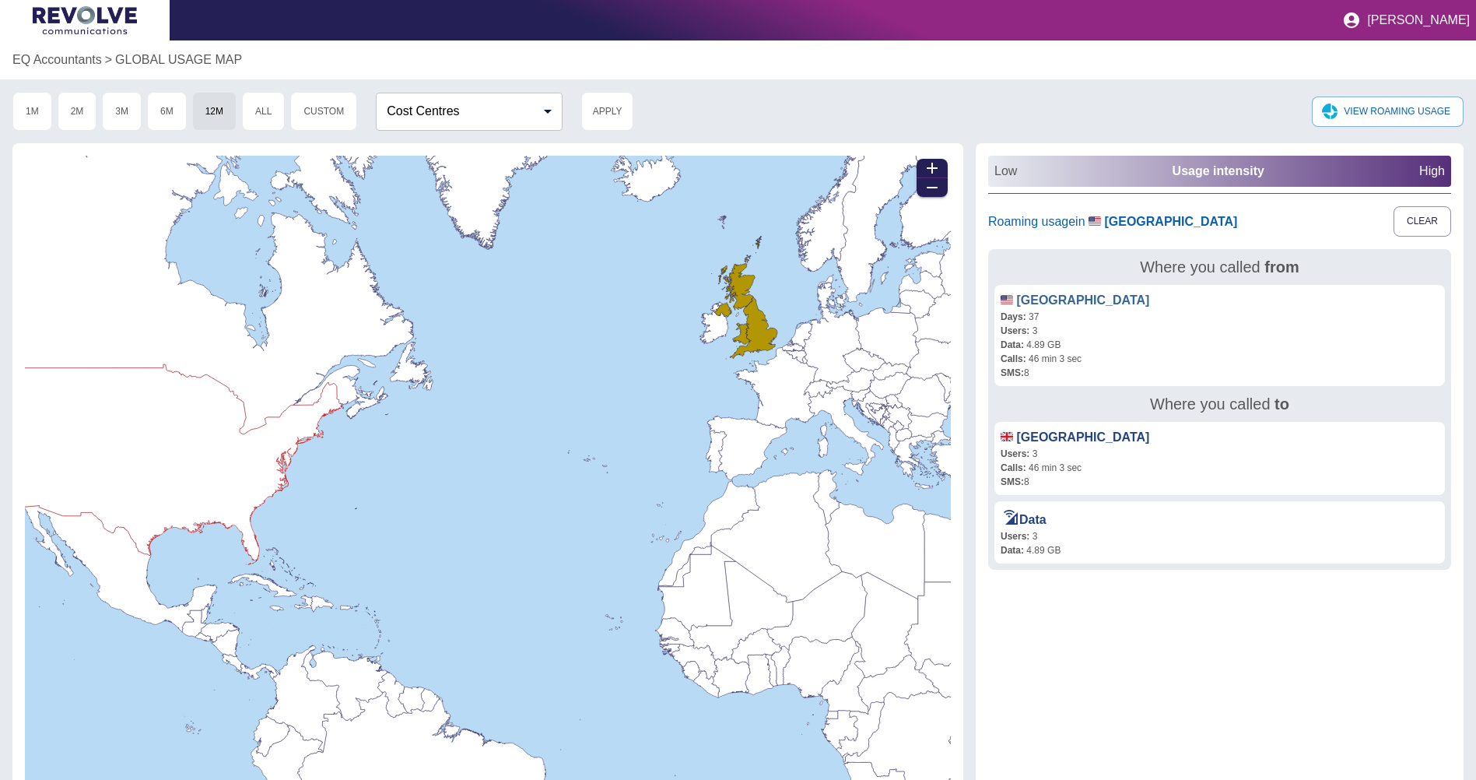
click at [1077, 295] on link "🇺🇸 [GEOGRAPHIC_DATA]" at bounding box center [1075, 299] width 149 height 13
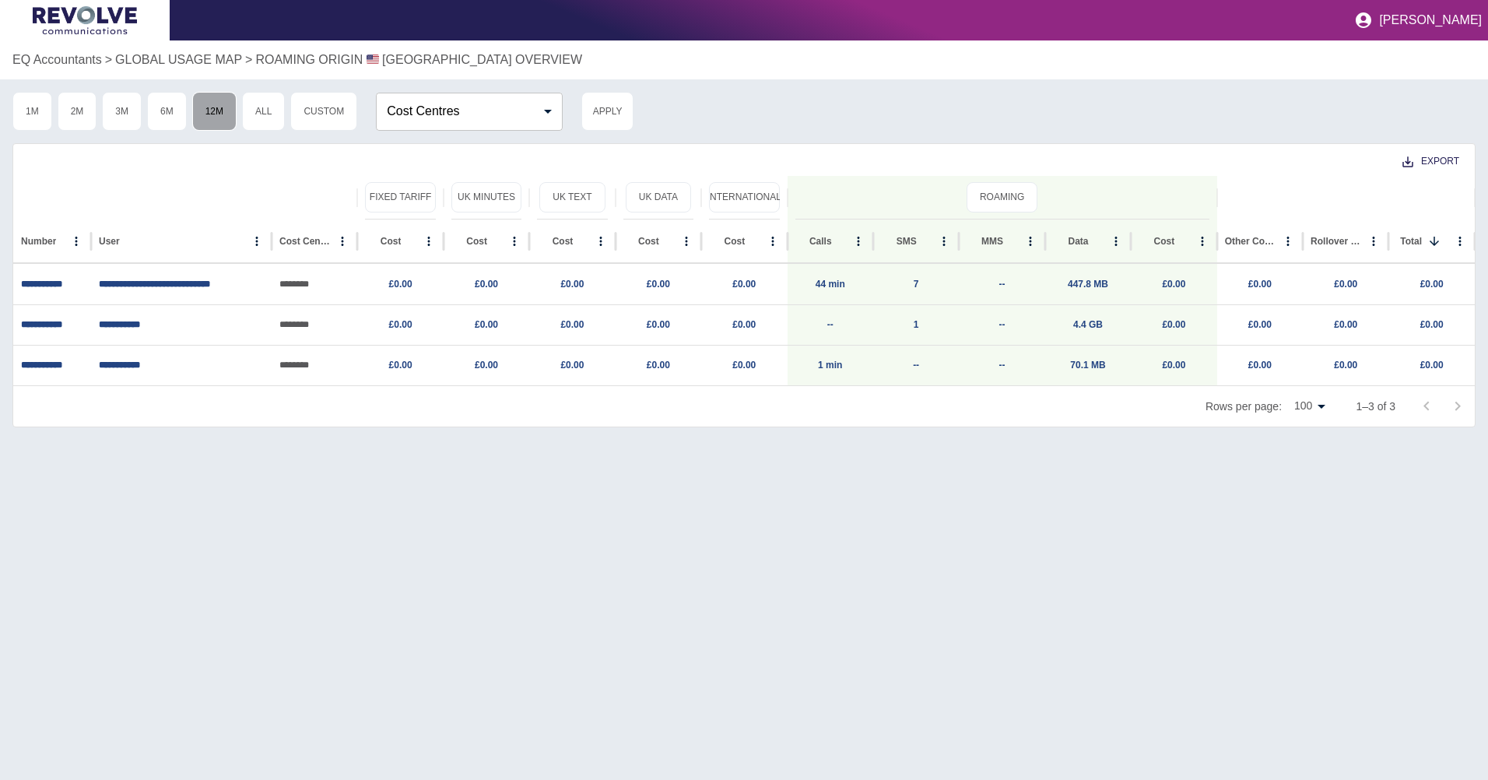
click at [221, 121] on button "12M" at bounding box center [214, 111] width 44 height 39
click at [181, 57] on p "GLOBAL USAGE MAP" at bounding box center [178, 60] width 127 height 19
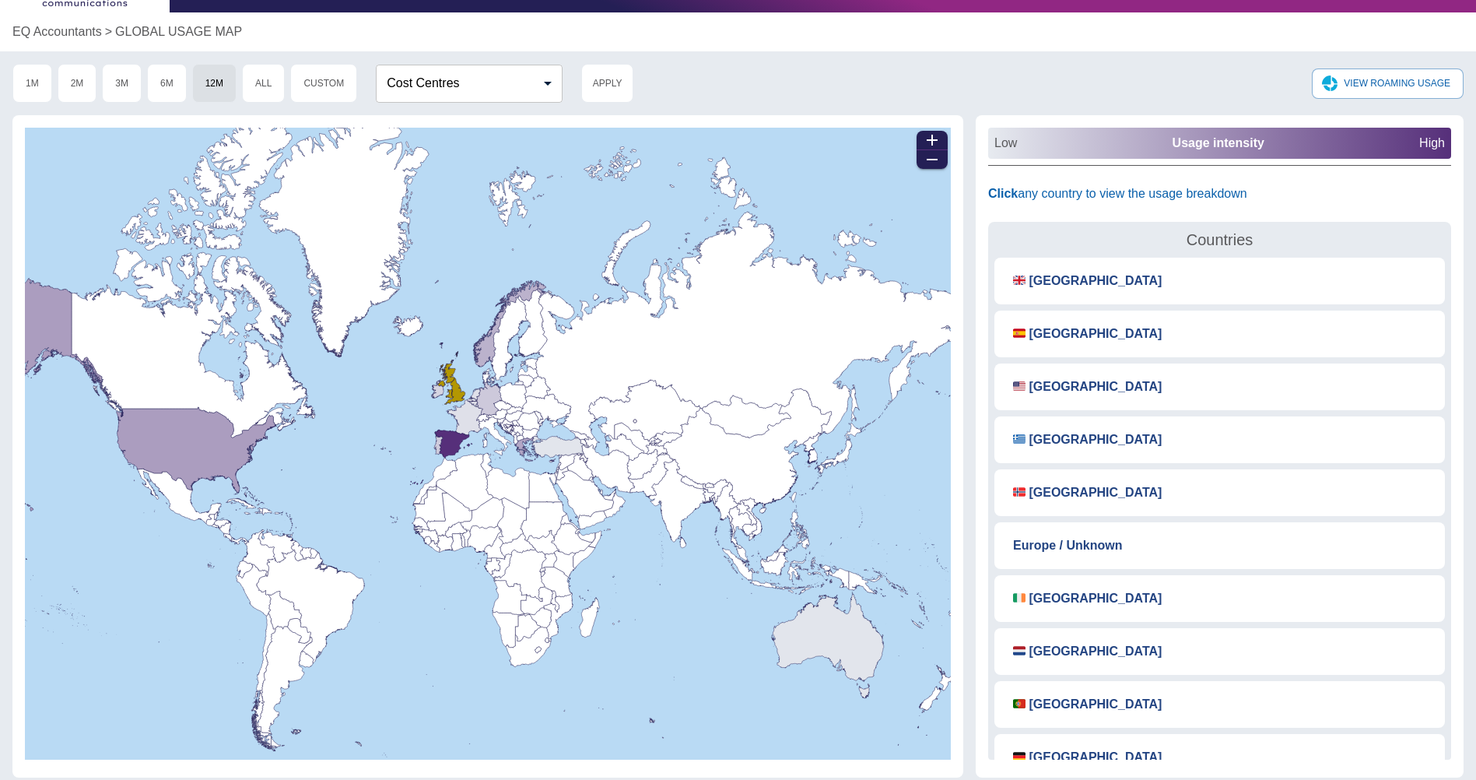
scroll to position [38, 0]
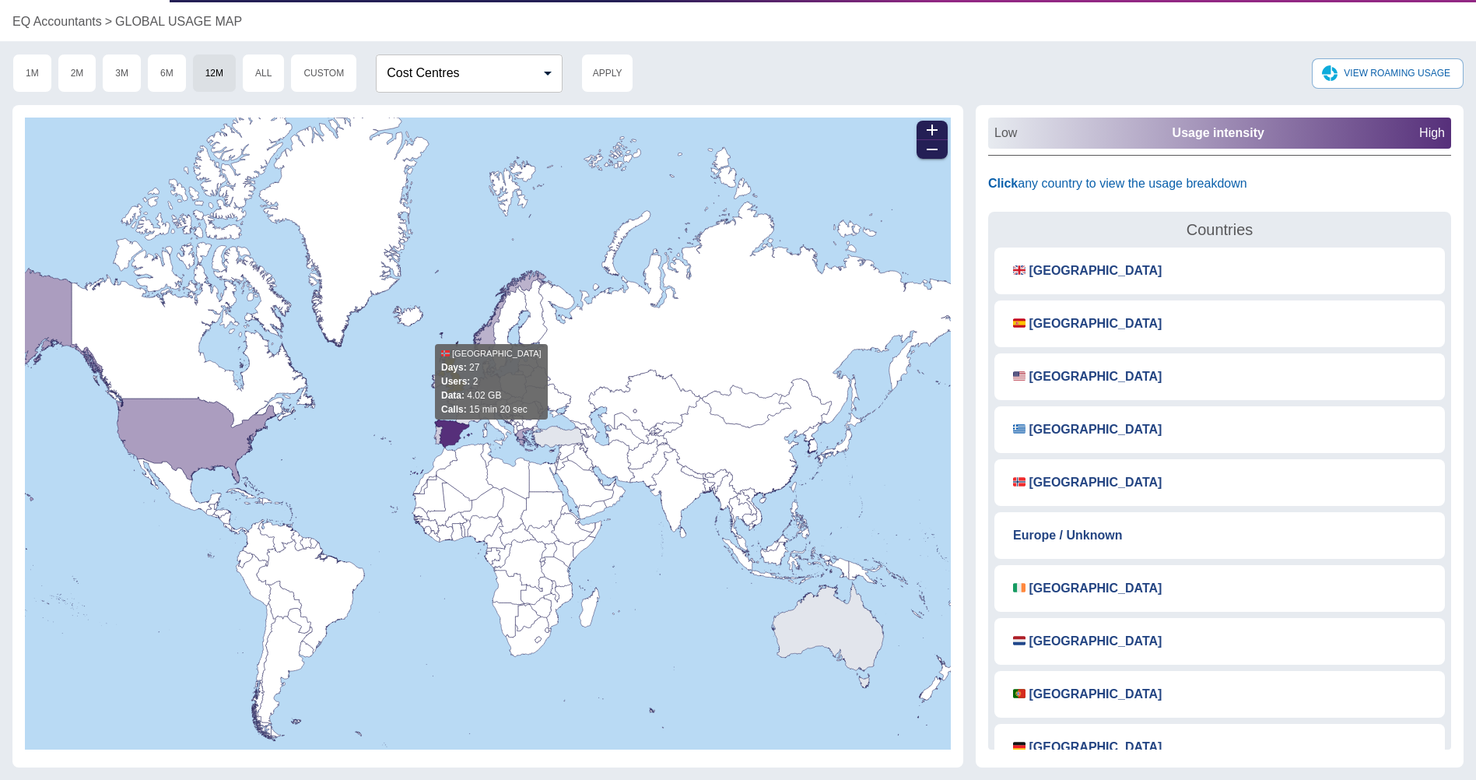
click at [484, 333] on icon at bounding box center [490, 313] width 111 height 86
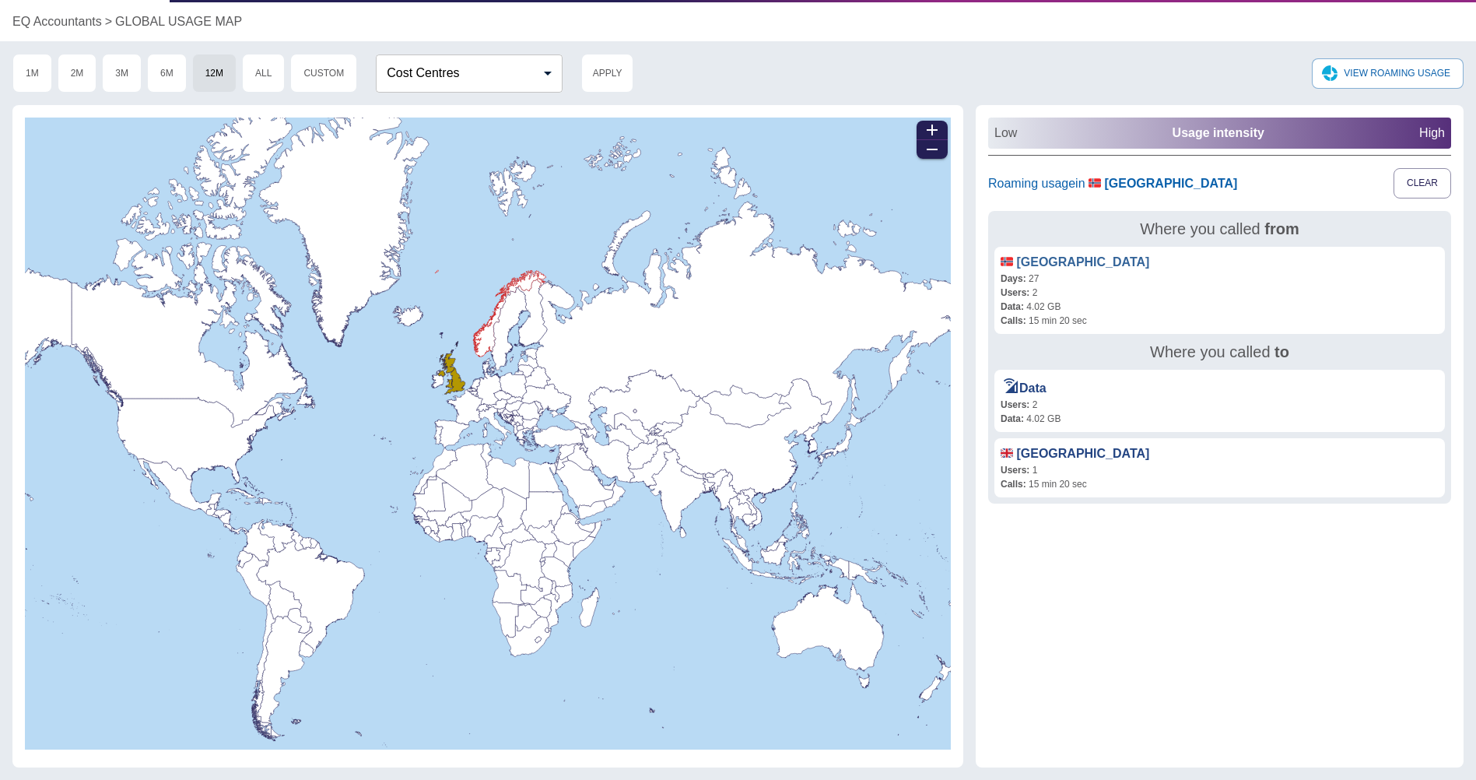
click at [1033, 265] on link "🇳🇴 [GEOGRAPHIC_DATA]" at bounding box center [1075, 261] width 149 height 13
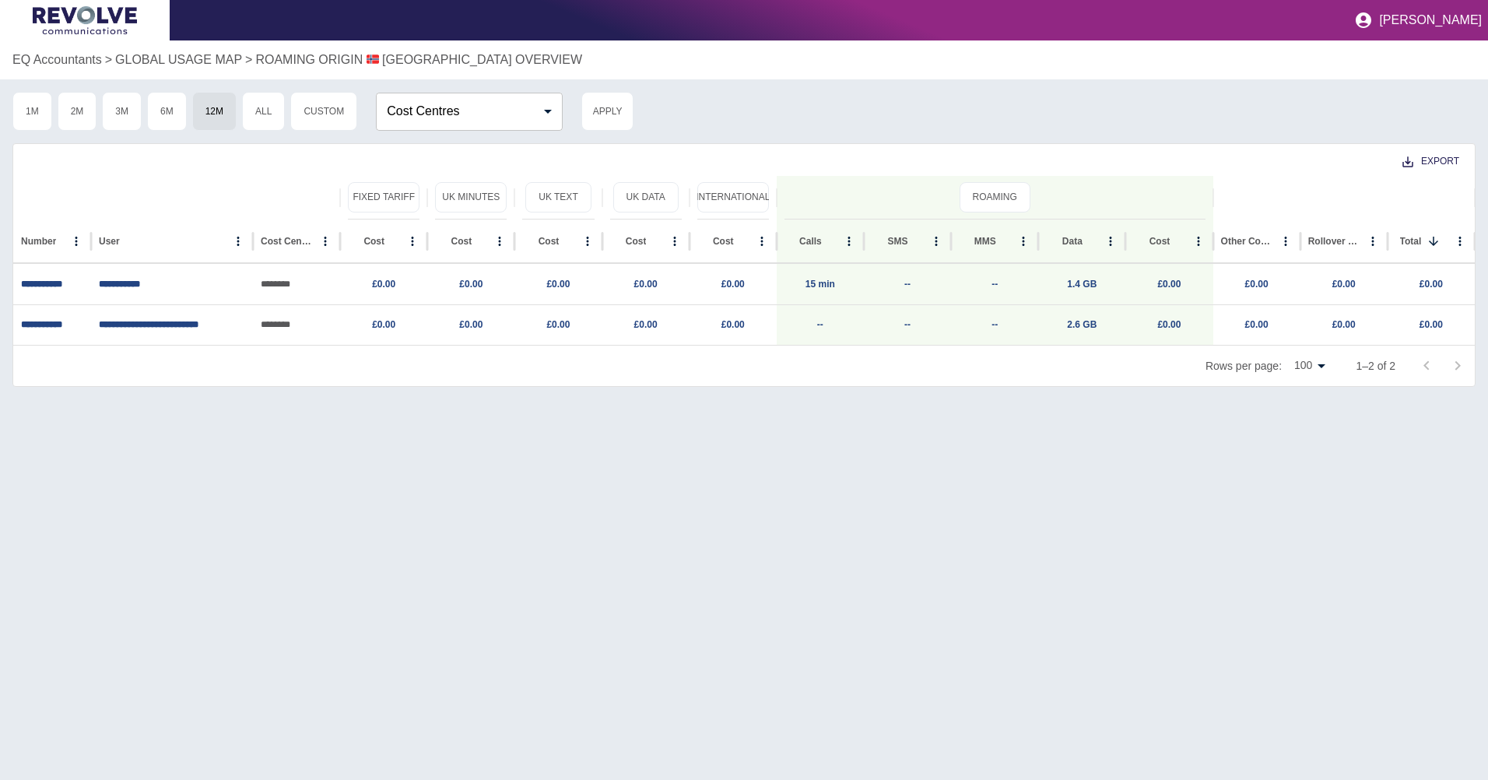
click at [270, 56] on p "ROAMING ORIGIN 🇳🇴 [GEOGRAPHIC_DATA] OVERVIEW" at bounding box center [418, 60] width 327 height 19
click at [214, 62] on p "GLOBAL USAGE MAP" at bounding box center [178, 60] width 127 height 19
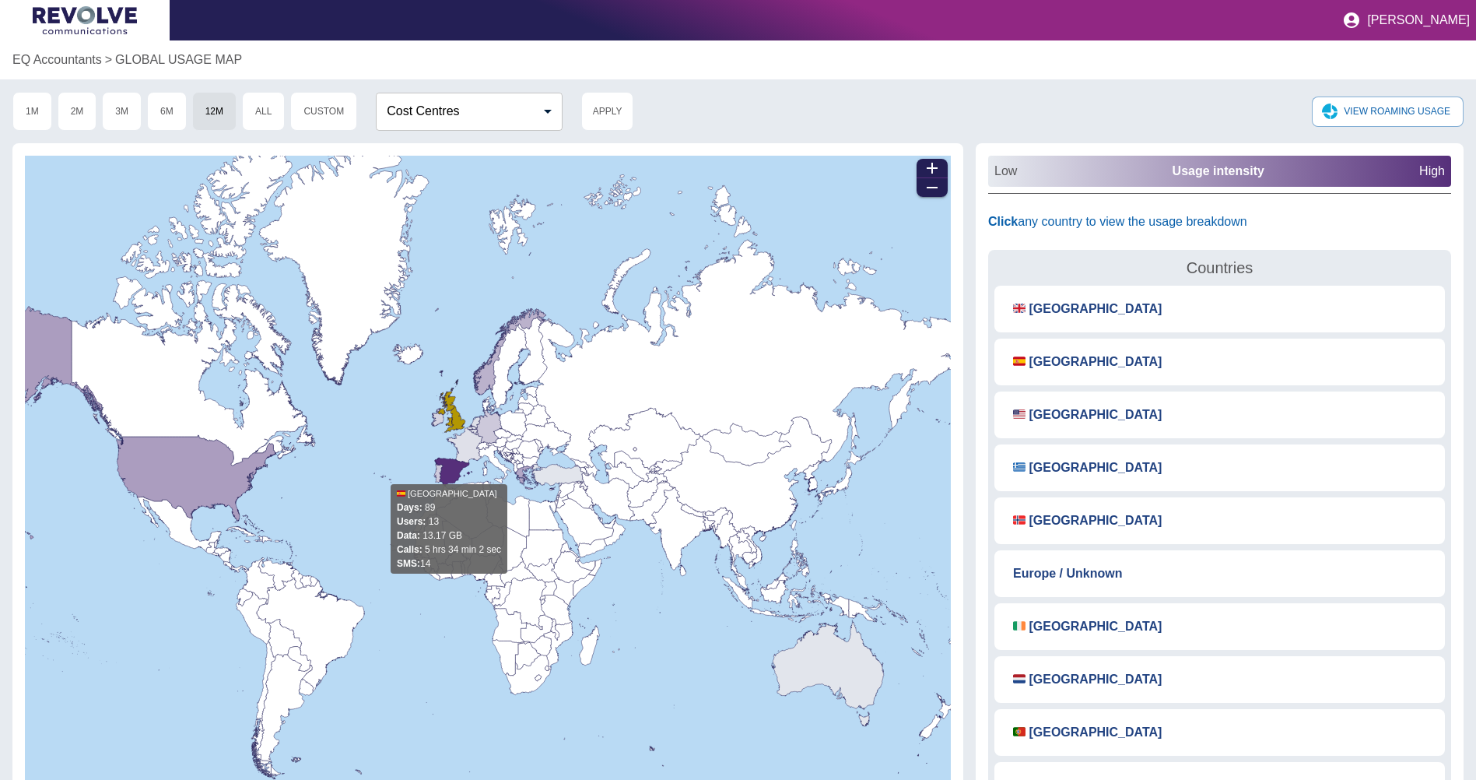
click at [449, 472] on icon at bounding box center [441, 485] width 62 height 55
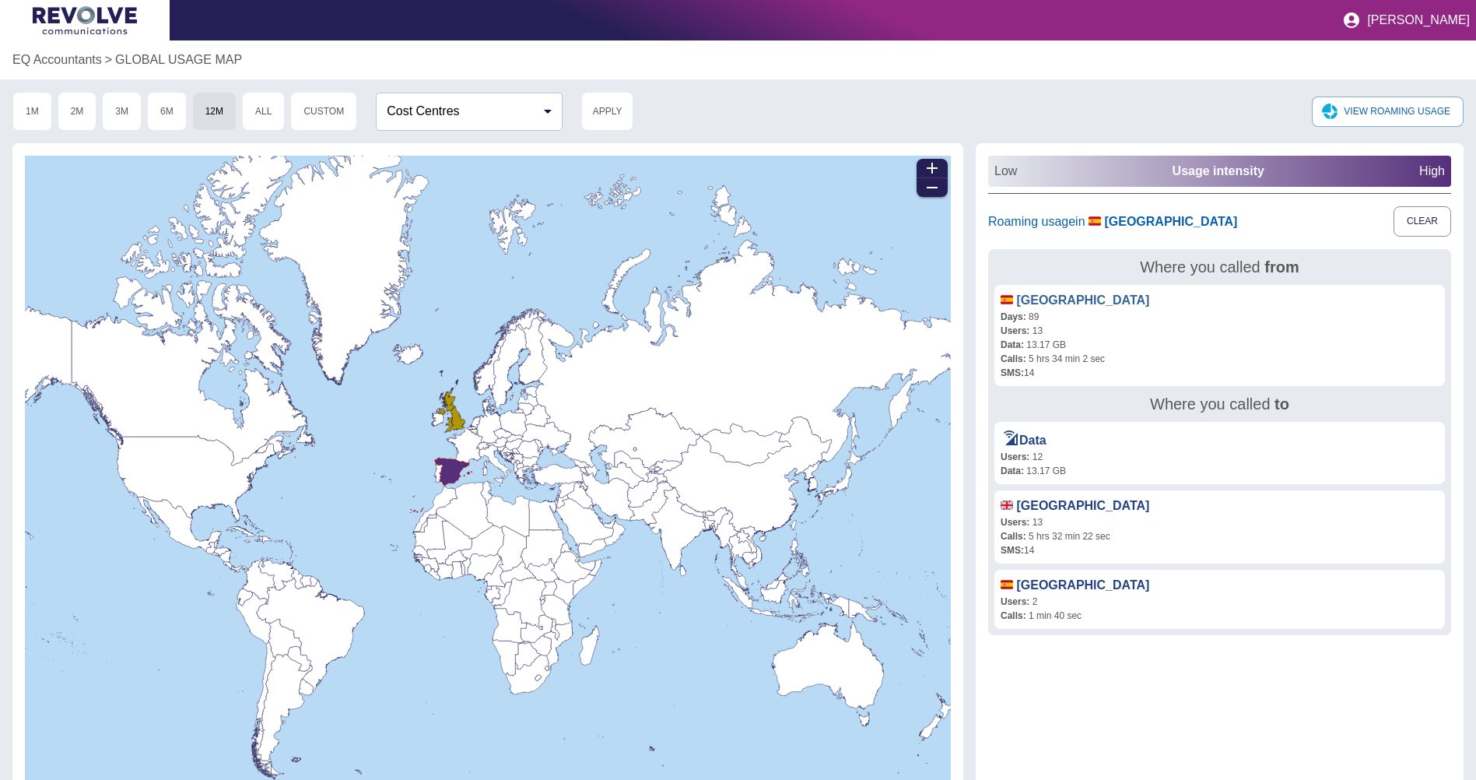
click at [1033, 297] on link "🇪🇸 [GEOGRAPHIC_DATA]" at bounding box center [1075, 299] width 149 height 13
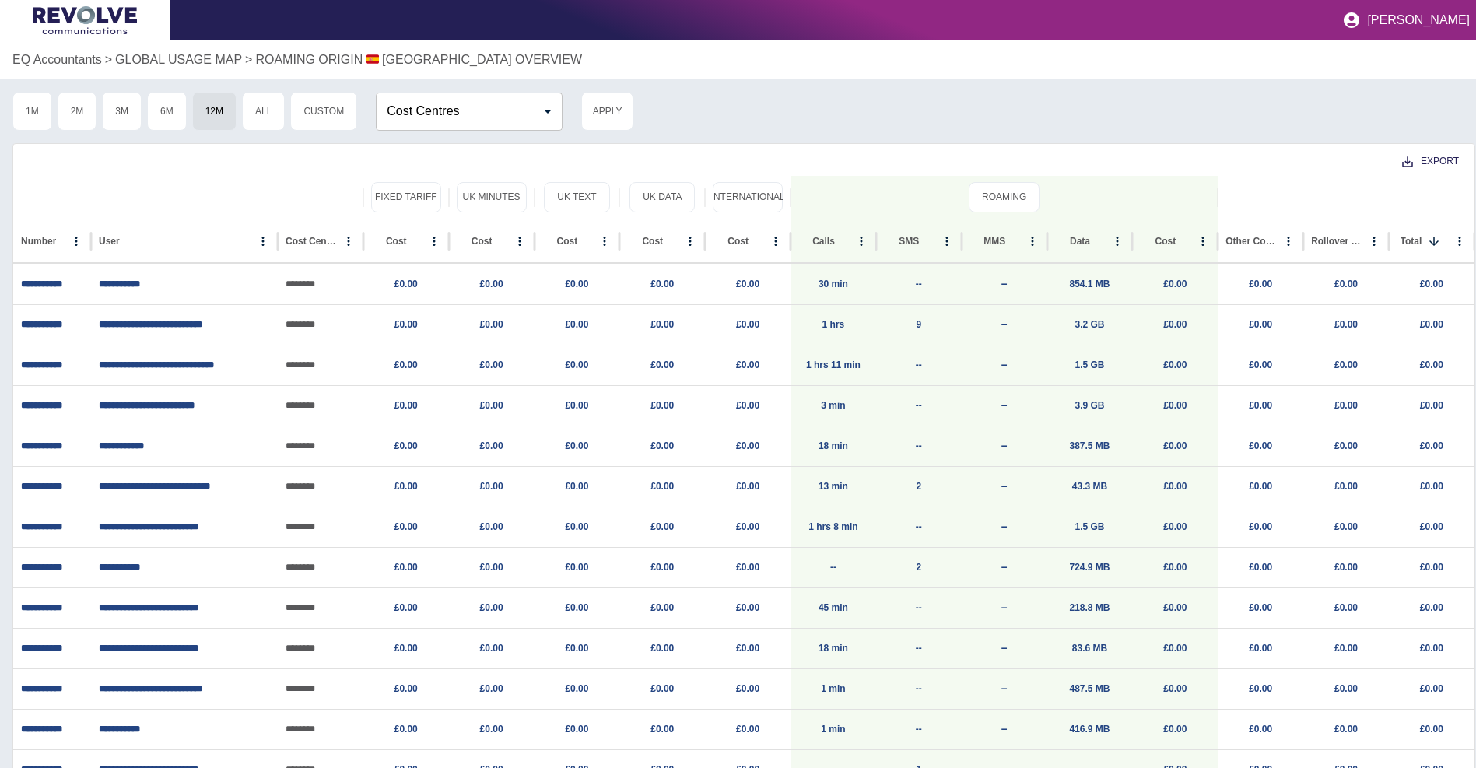
scroll to position [76, 0]
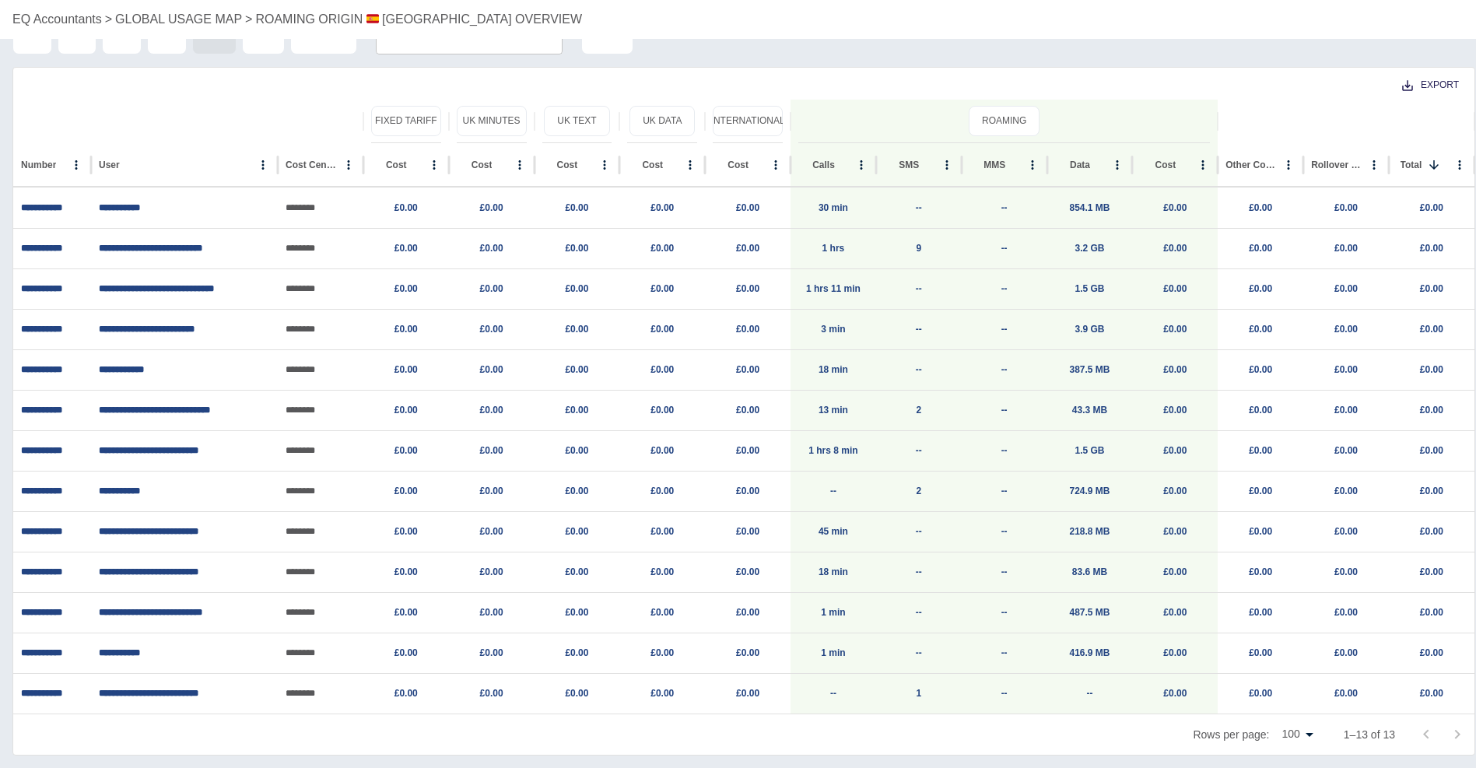
drag, startPoint x: 48, startPoint y: 86, endPoint x: 11, endPoint y: 137, distance: 62.9
click at [48, 86] on div "Export" at bounding box center [743, 84] width 1461 height 32
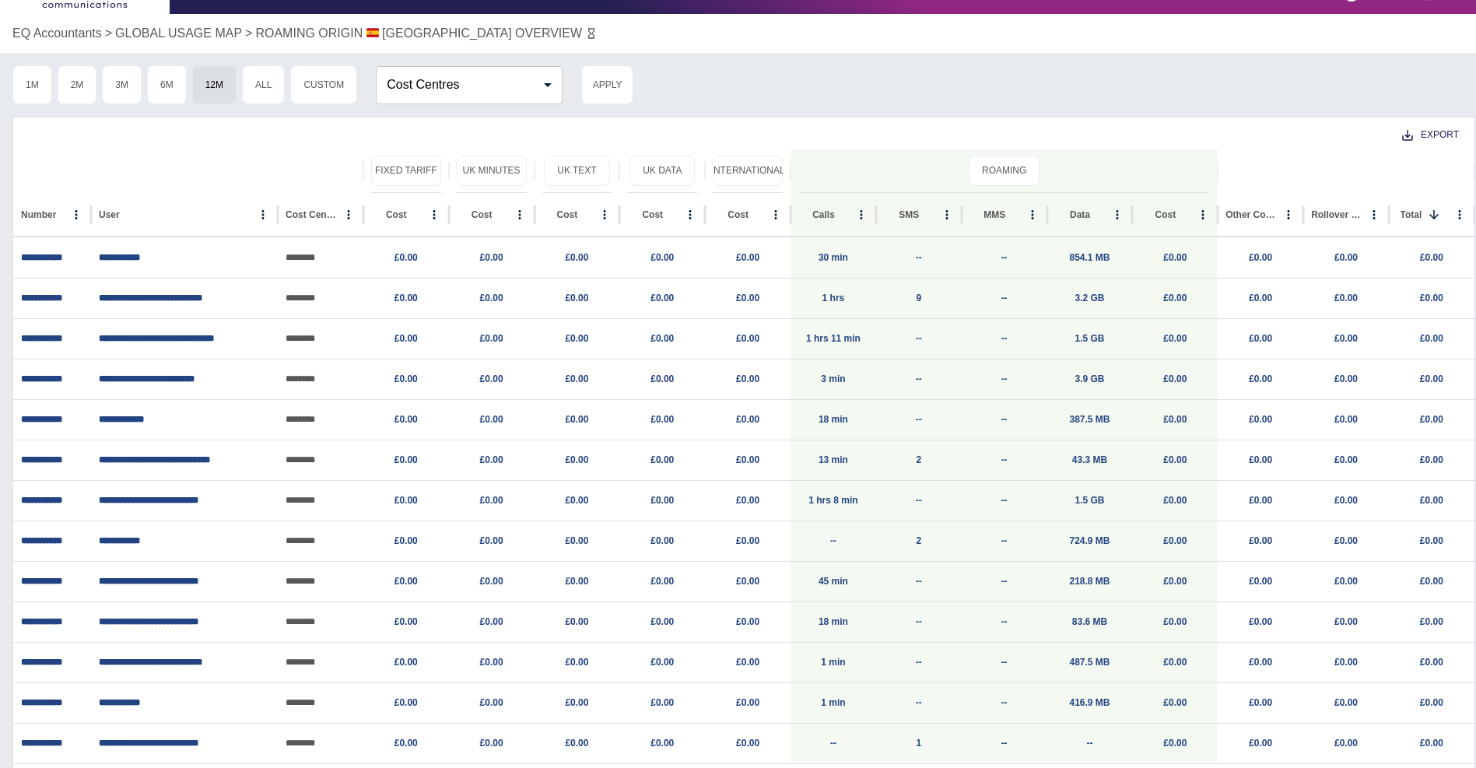
scroll to position [0, 0]
